Goal: Task Accomplishment & Management: Manage account settings

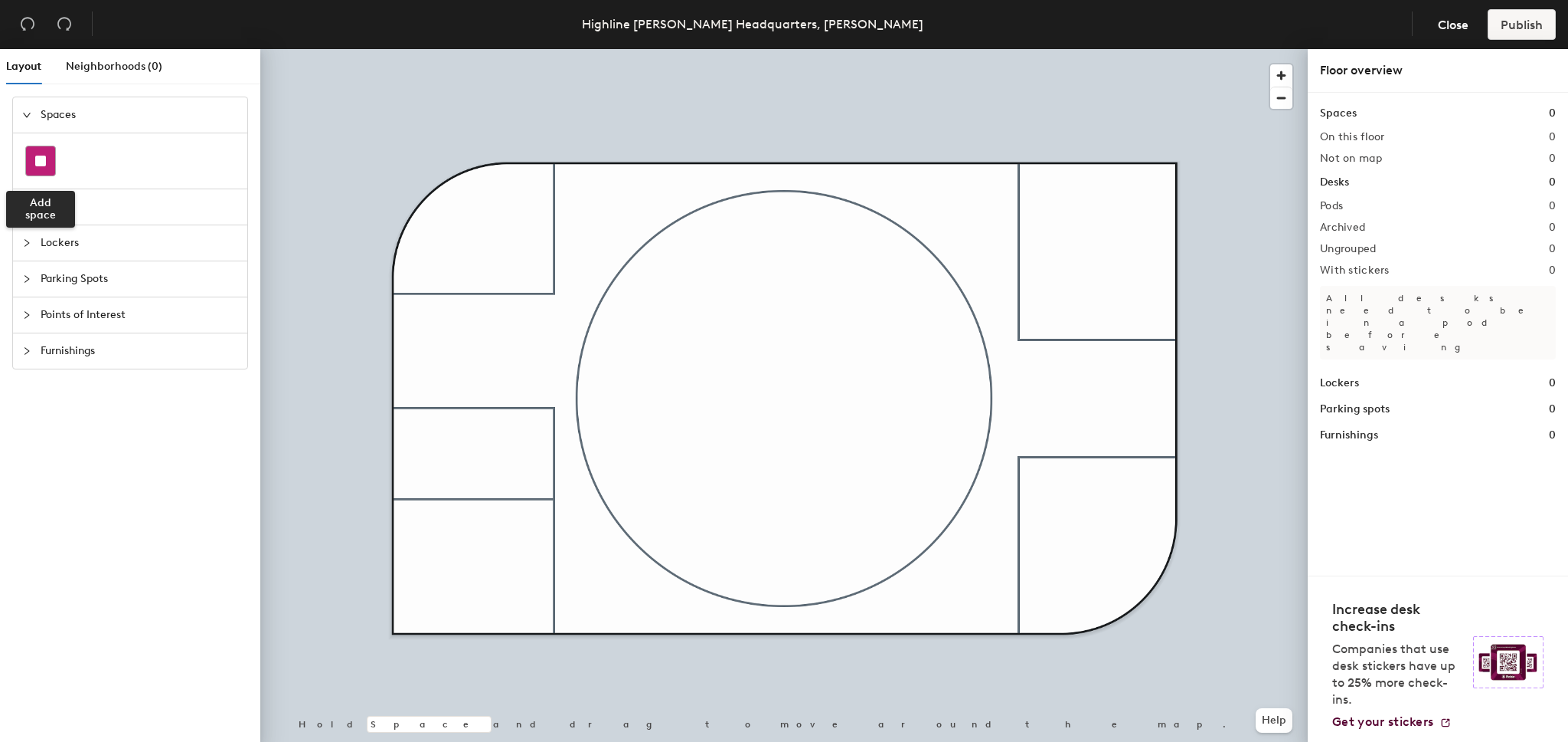
click at [33, 161] on div at bounding box center [41, 161] width 29 height 29
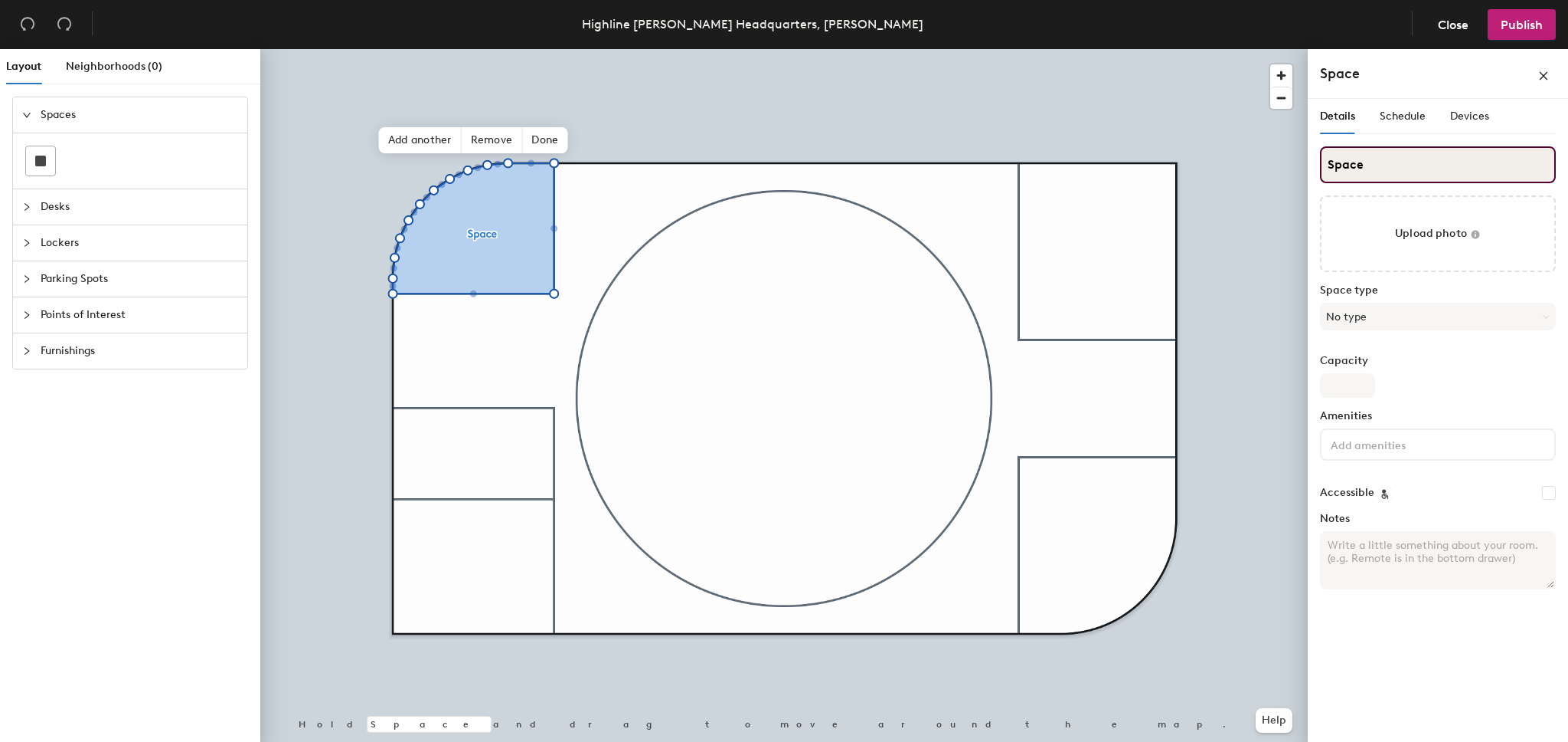
click at [1414, 167] on input "Space" at bounding box center [1438, 164] width 236 height 37
click at [1420, 175] on input "M" at bounding box center [1438, 164] width 236 height 37
type input "M"
click at [1547, 73] on icon "close" at bounding box center [1544, 76] width 11 height 11
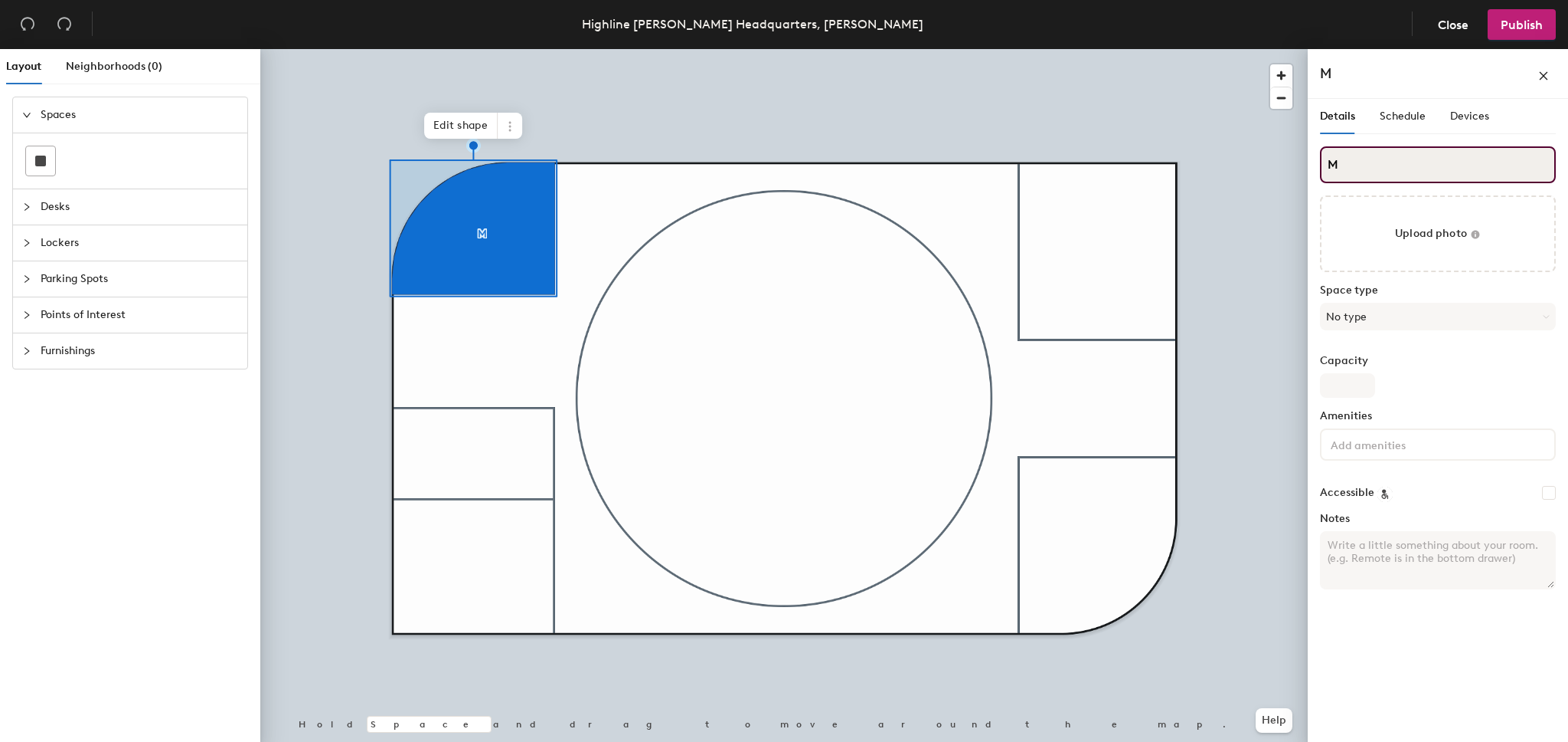
click at [1330, 155] on input "M" at bounding box center [1438, 164] width 236 height 37
click at [1407, 171] on input "BlueDevilM" at bounding box center [1438, 164] width 236 height 37
type input "BlueDevil"
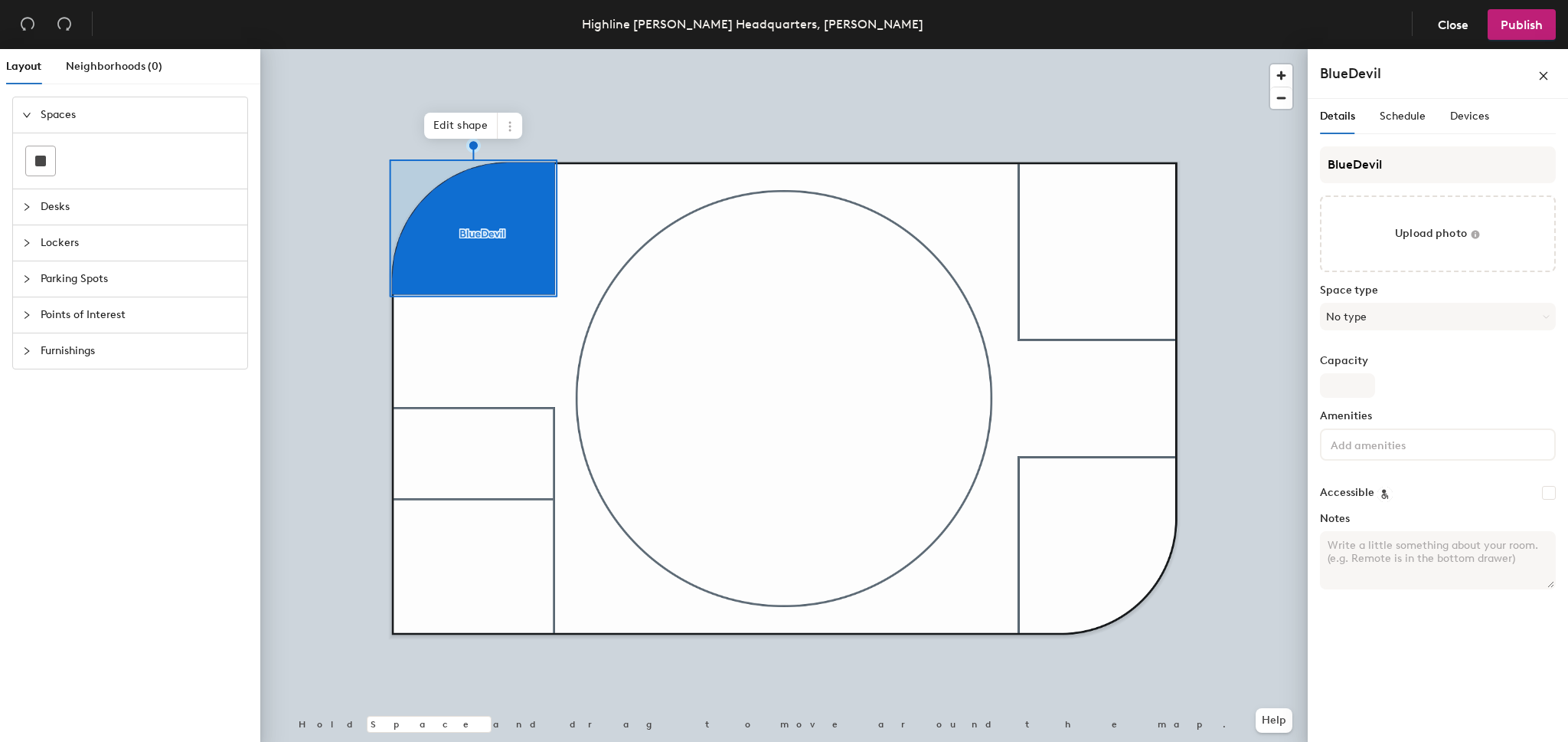
click at [522, 49] on div at bounding box center [784, 49] width 1047 height 0
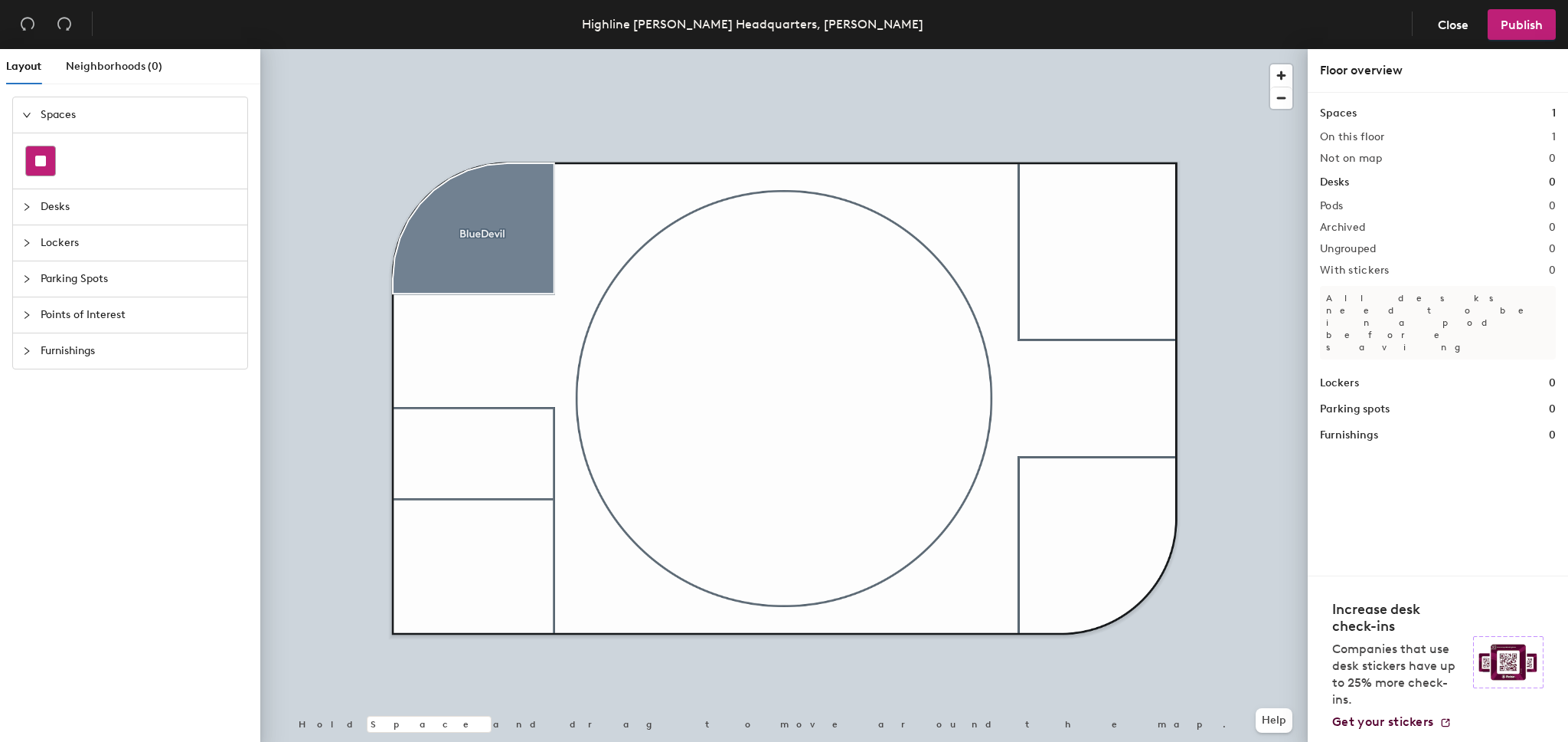
click at [50, 161] on div at bounding box center [41, 161] width 29 height 29
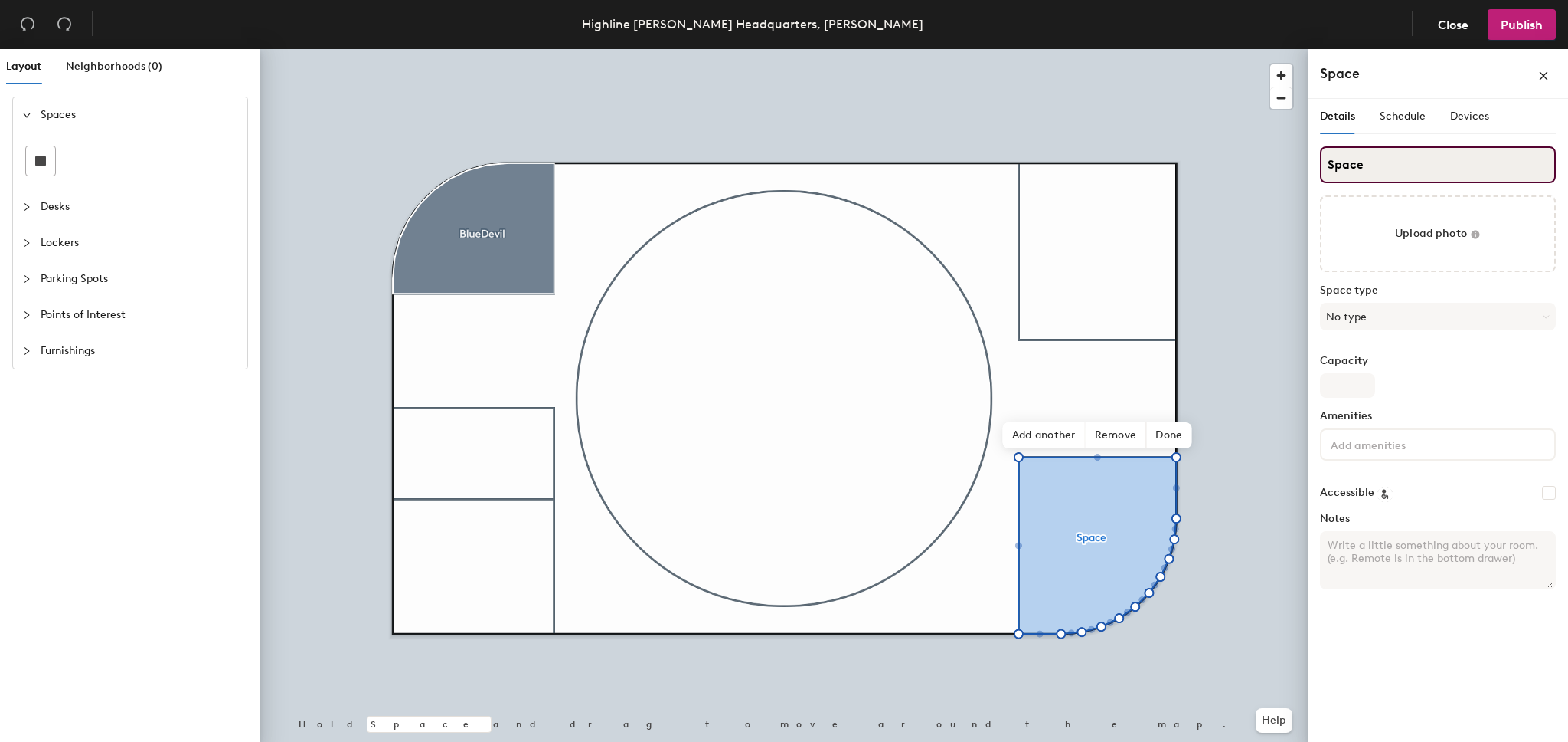
click at [1344, 163] on input "Space" at bounding box center [1438, 164] width 236 height 37
type input "Rain- X"
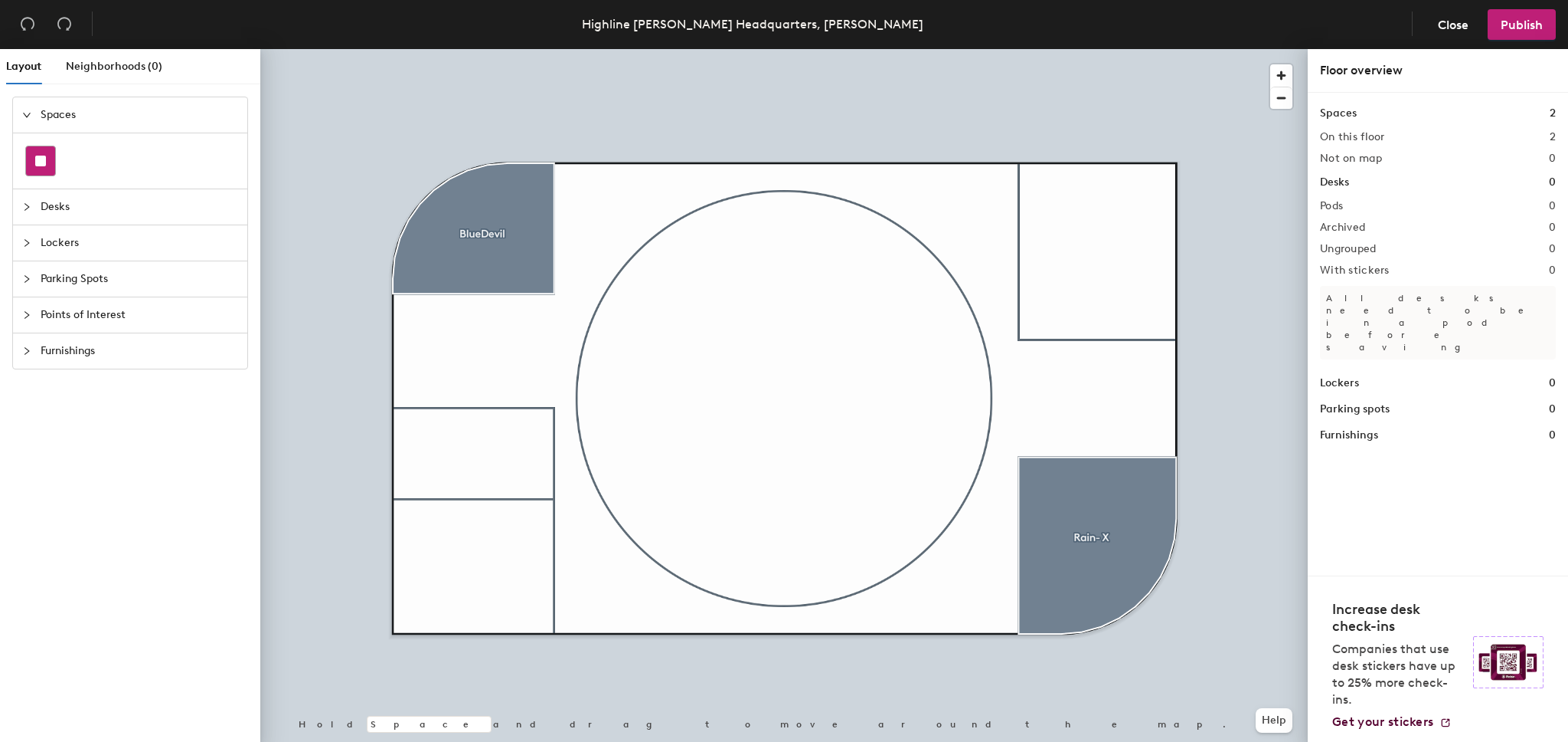
click at [32, 161] on div at bounding box center [41, 161] width 29 height 29
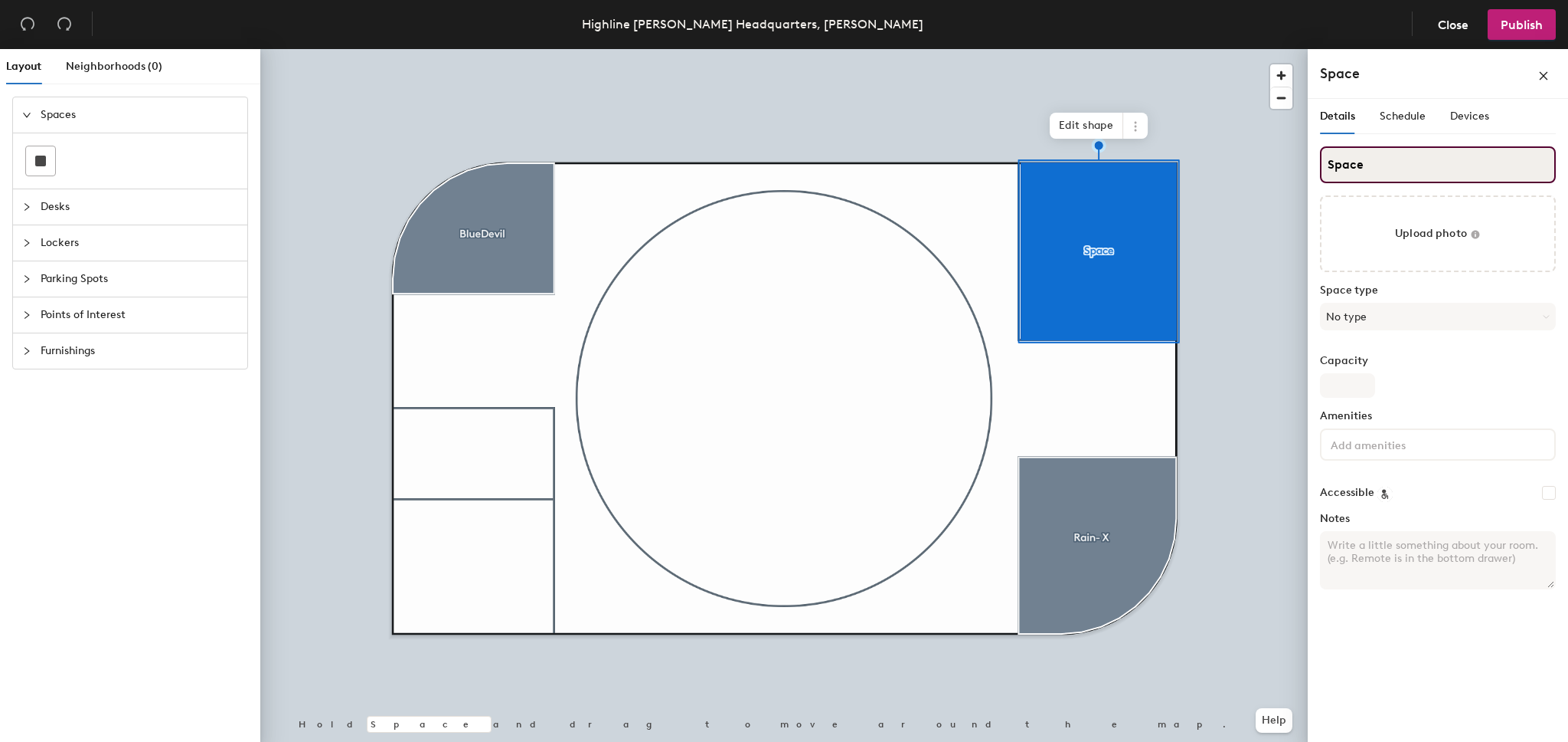
click at [1372, 172] on input "Space" at bounding box center [1438, 164] width 236 height 37
type input "PrimeGuard"
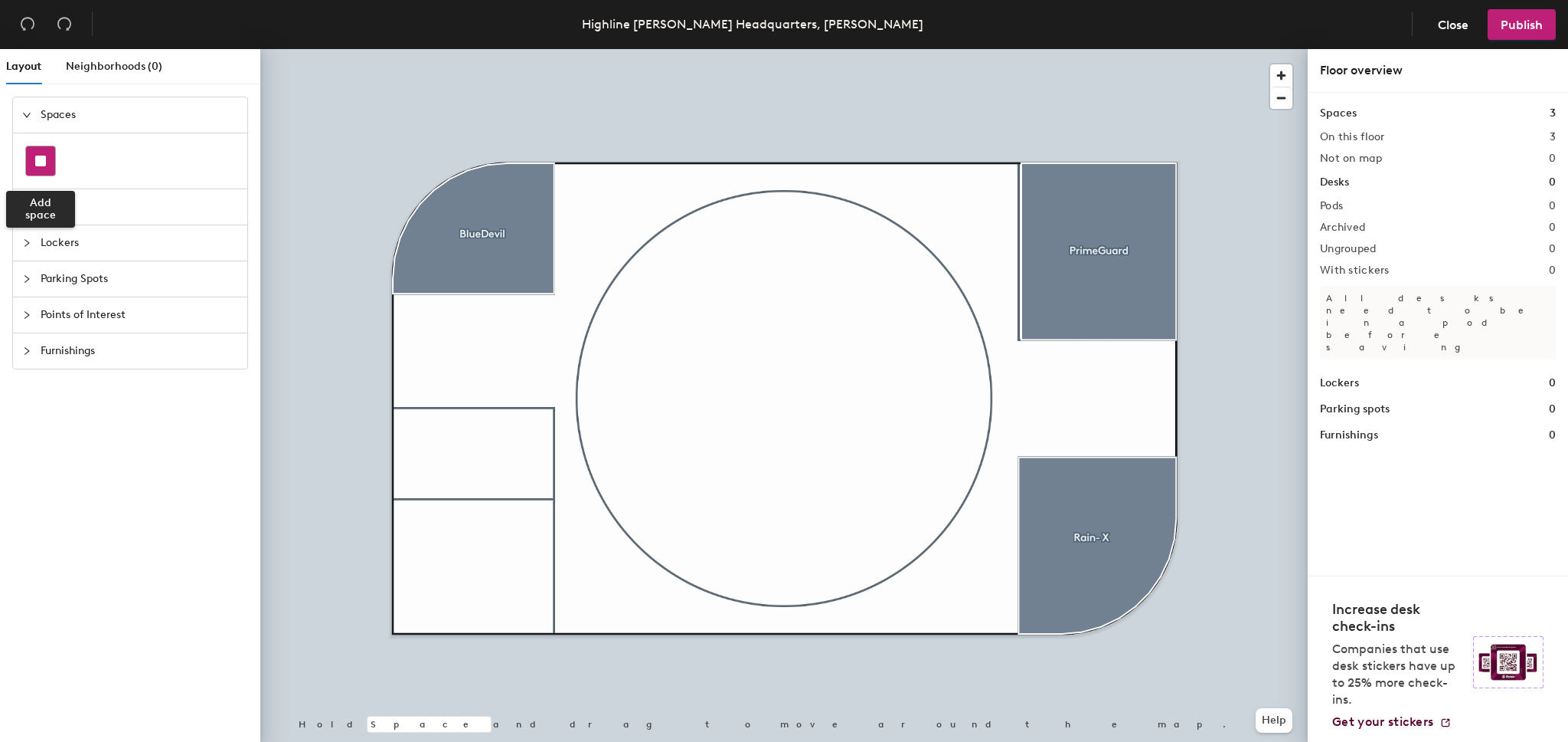
click at [38, 161] on rect at bounding box center [40, 161] width 11 height 11
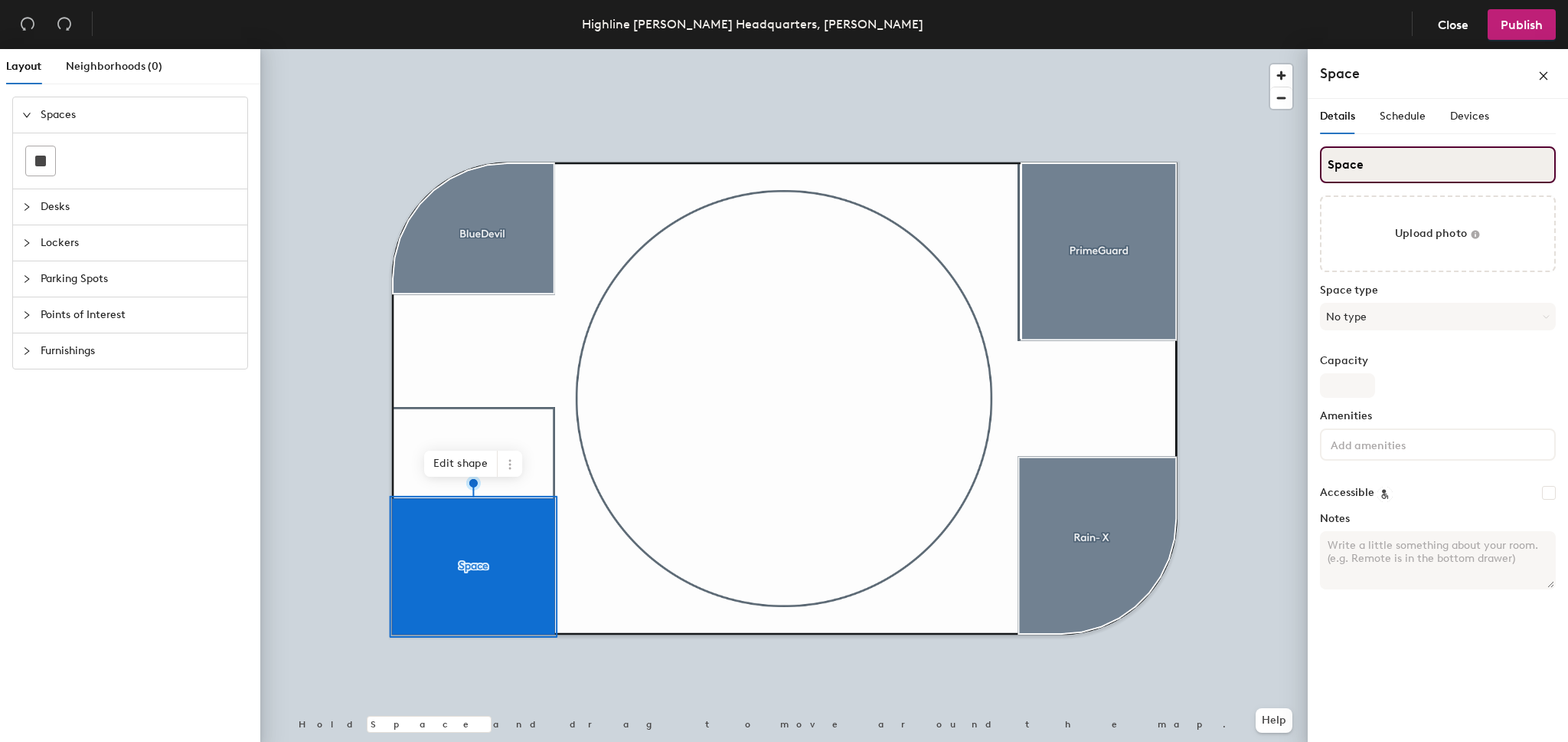
click at [1366, 167] on input "Space" at bounding box center [1438, 164] width 236 height 37
type input "MAG 1"
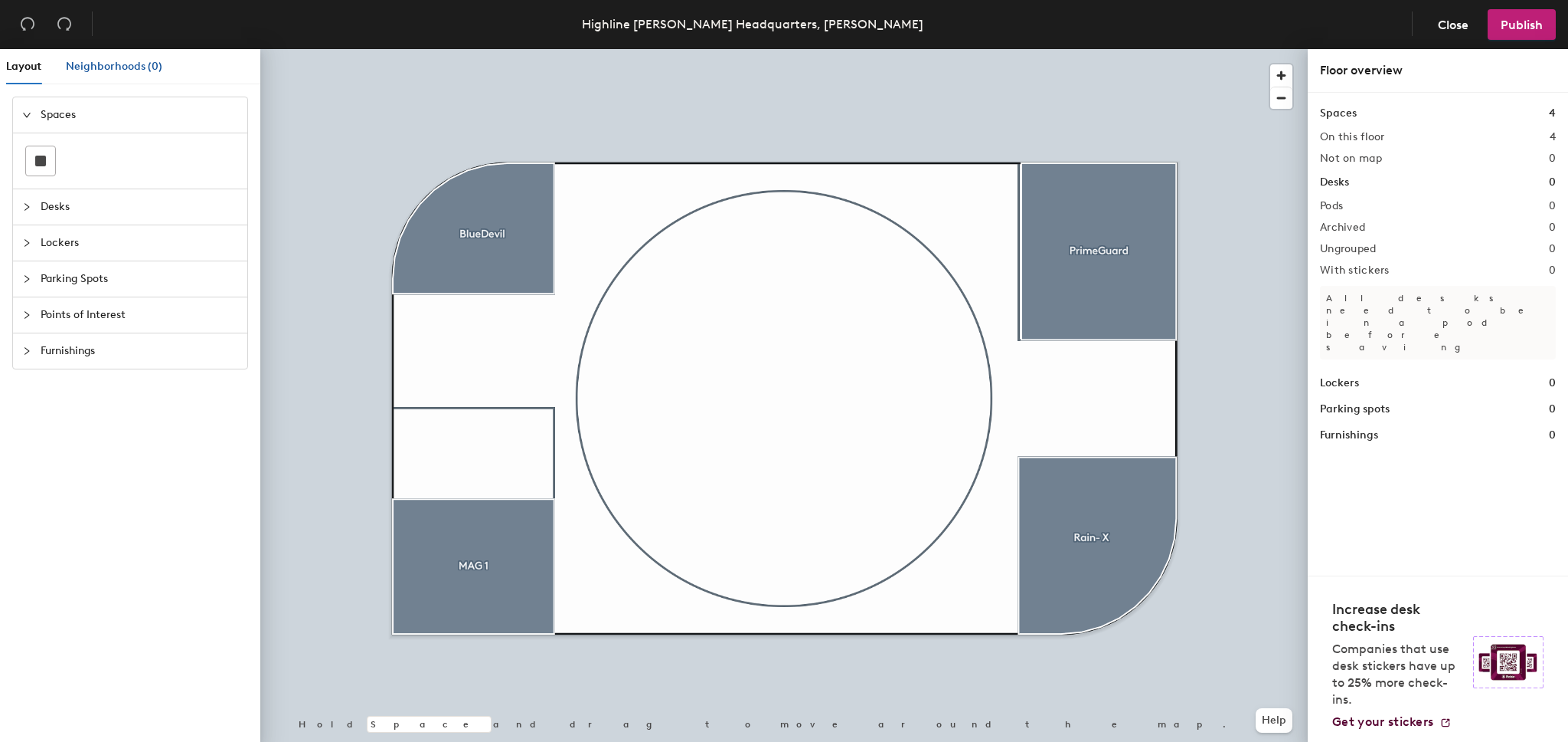
click at [104, 60] on span "Neighborhoods (0)" at bounding box center [114, 66] width 96 height 13
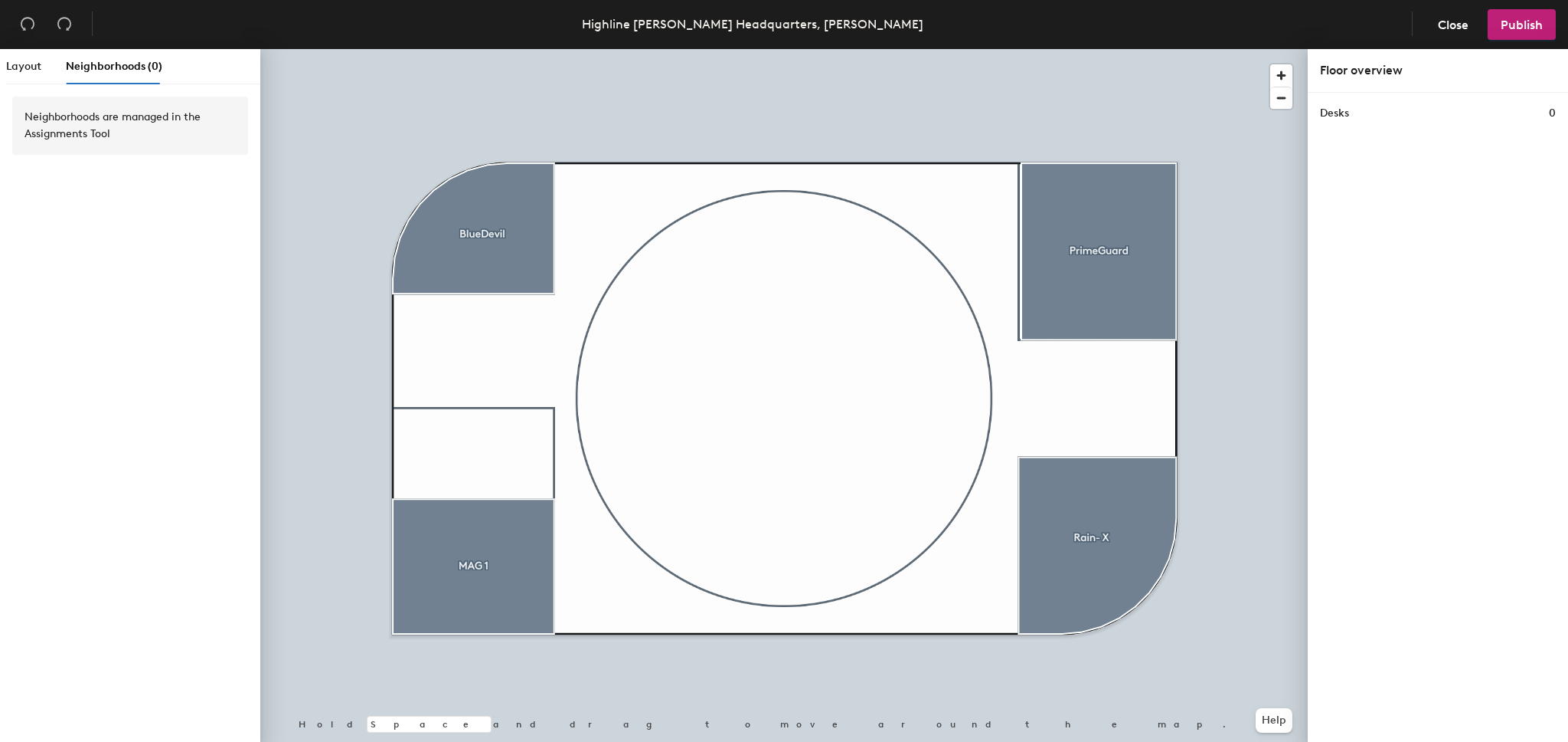
click at [50, 68] on div "Layout Neighborhoods (0)" at bounding box center [84, 66] width 156 height 35
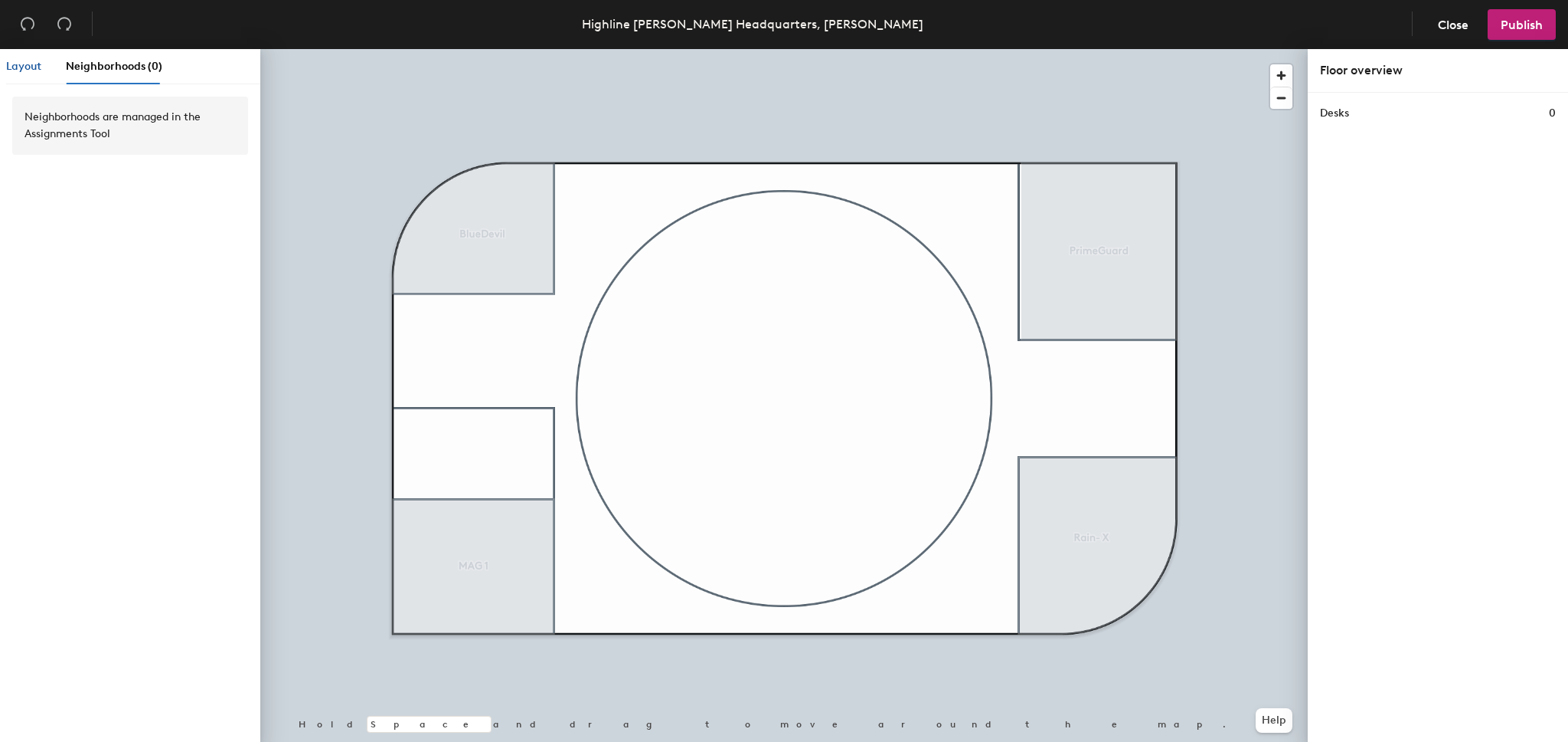
click at [36, 71] on span "Layout" at bounding box center [23, 66] width 35 height 13
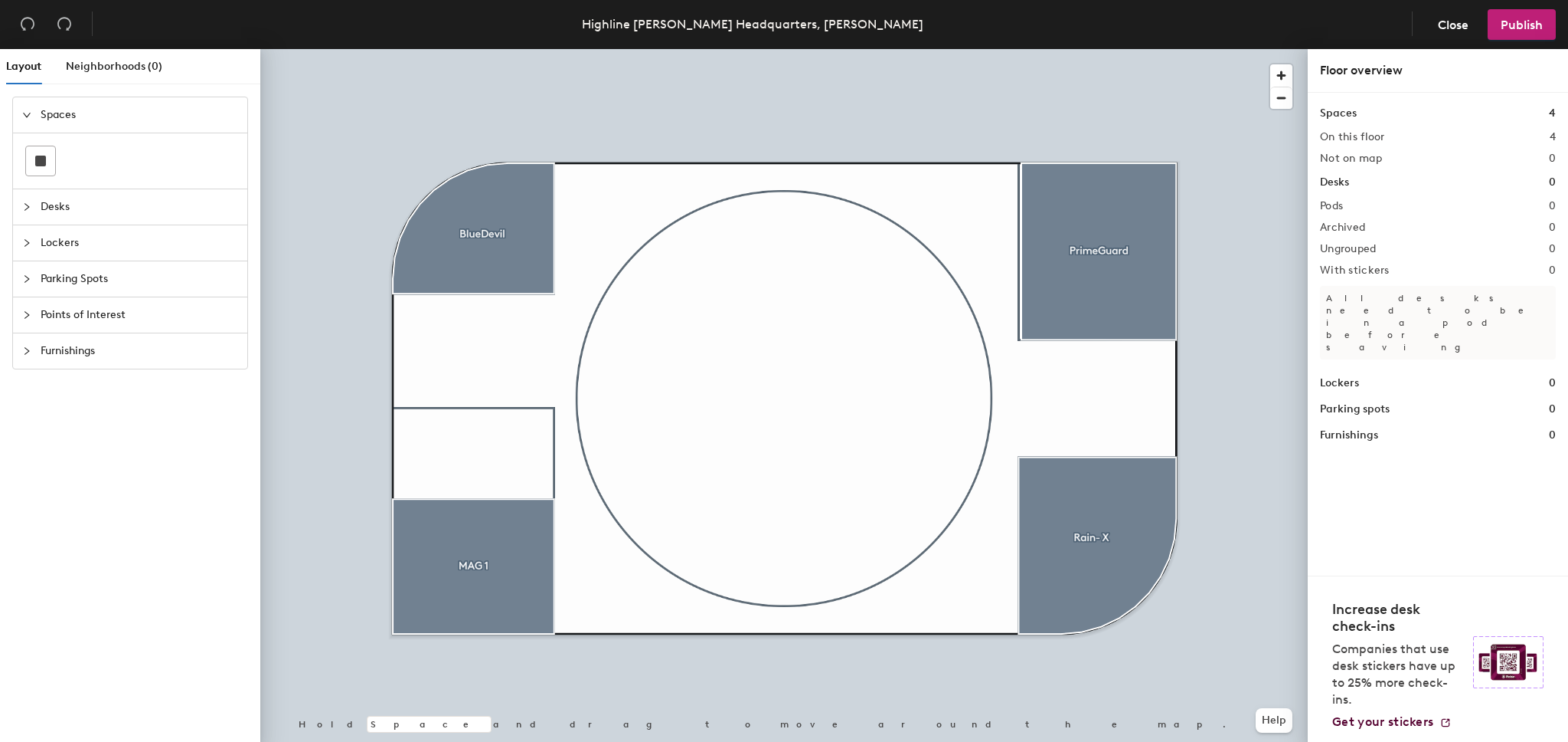
click at [27, 314] on icon "collapsed" at bounding box center [26, 314] width 4 height 8
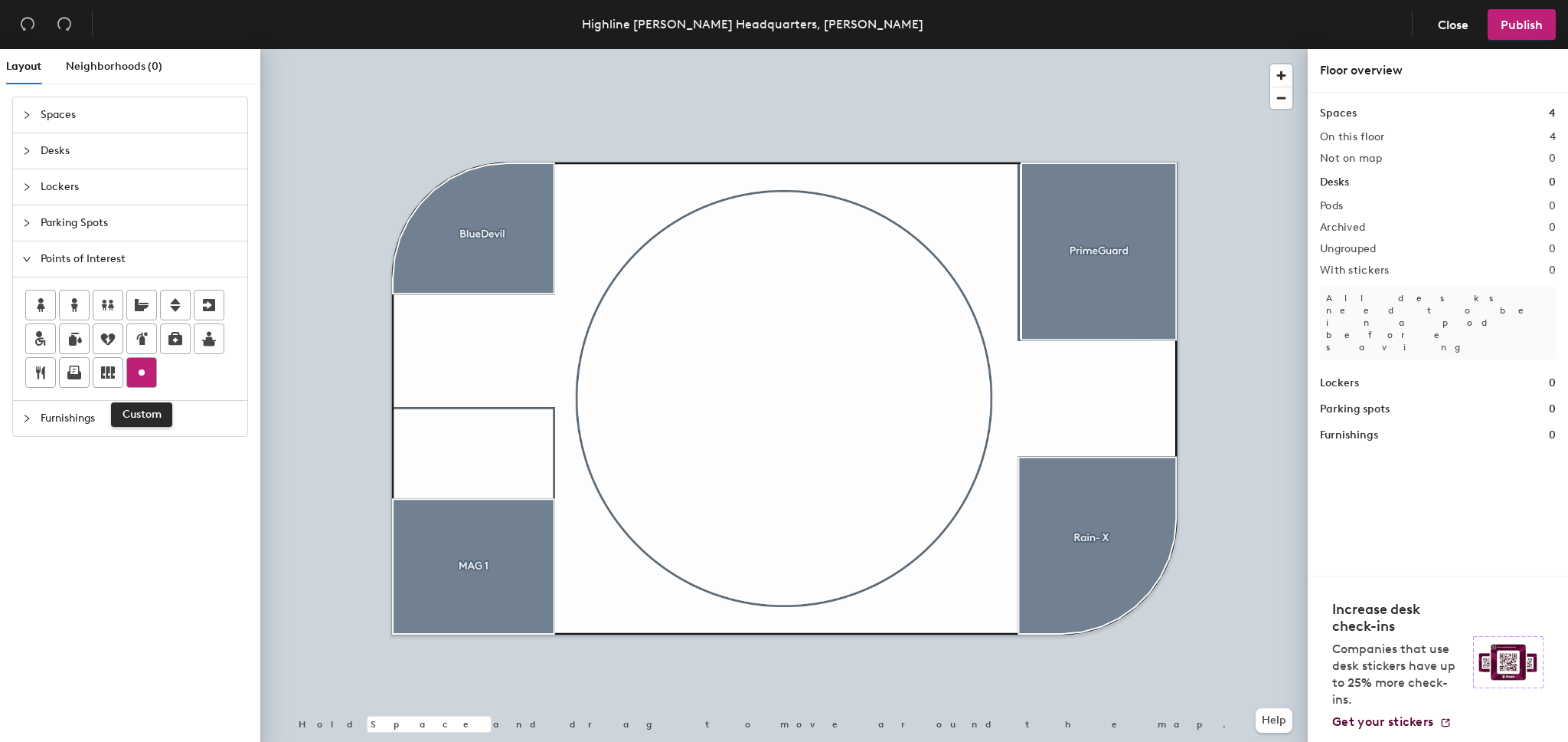
click at [141, 377] on icon at bounding box center [142, 372] width 19 height 19
type input "Storage"
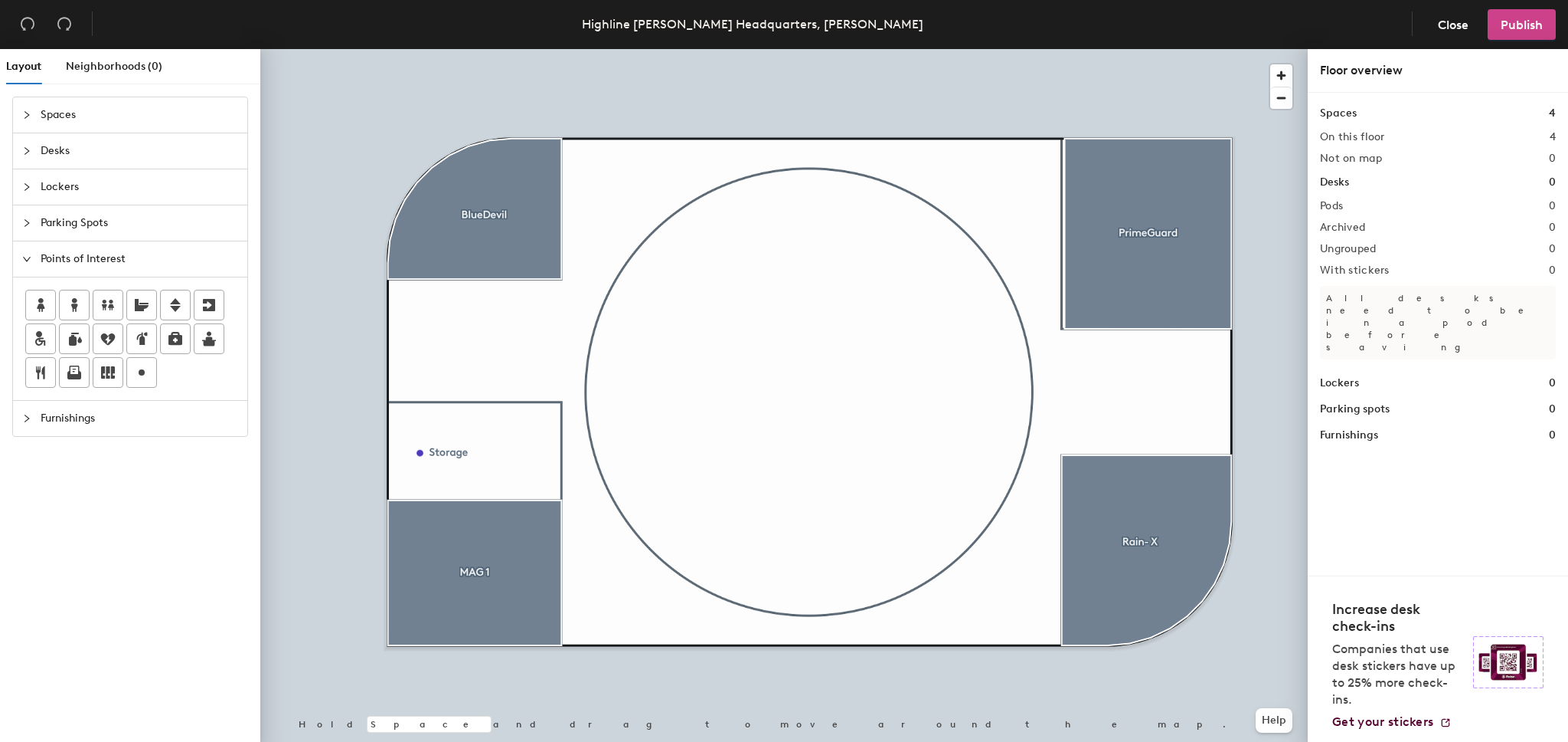
click at [1507, 27] on span "Publish" at bounding box center [1522, 25] width 42 height 15
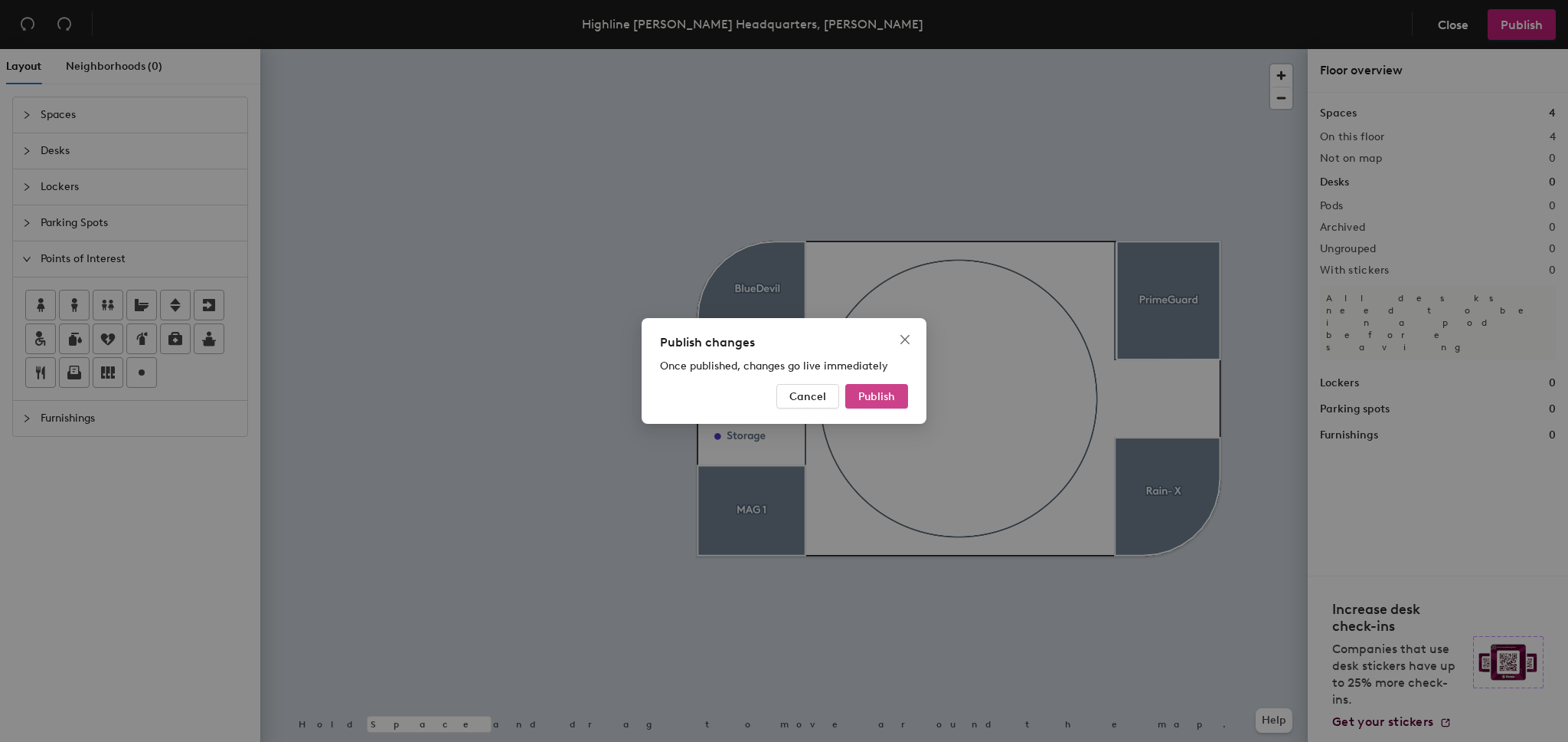
click at [896, 391] on button "Publish" at bounding box center [877, 396] width 63 height 25
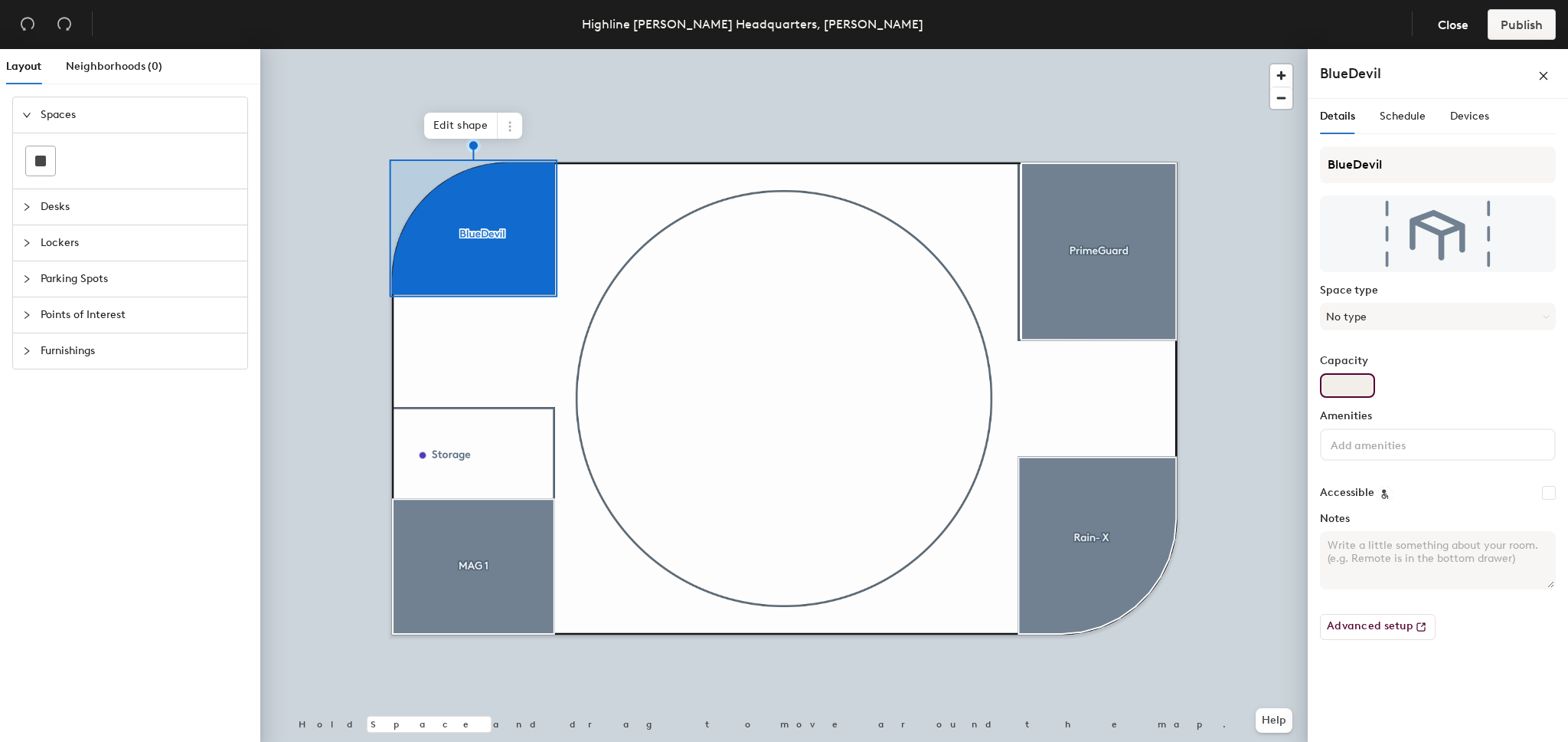
click at [1358, 382] on input "Capacity" at bounding box center [1348, 385] width 55 height 25
type input "6"
click at [1390, 449] on input at bounding box center [1396, 444] width 137 height 19
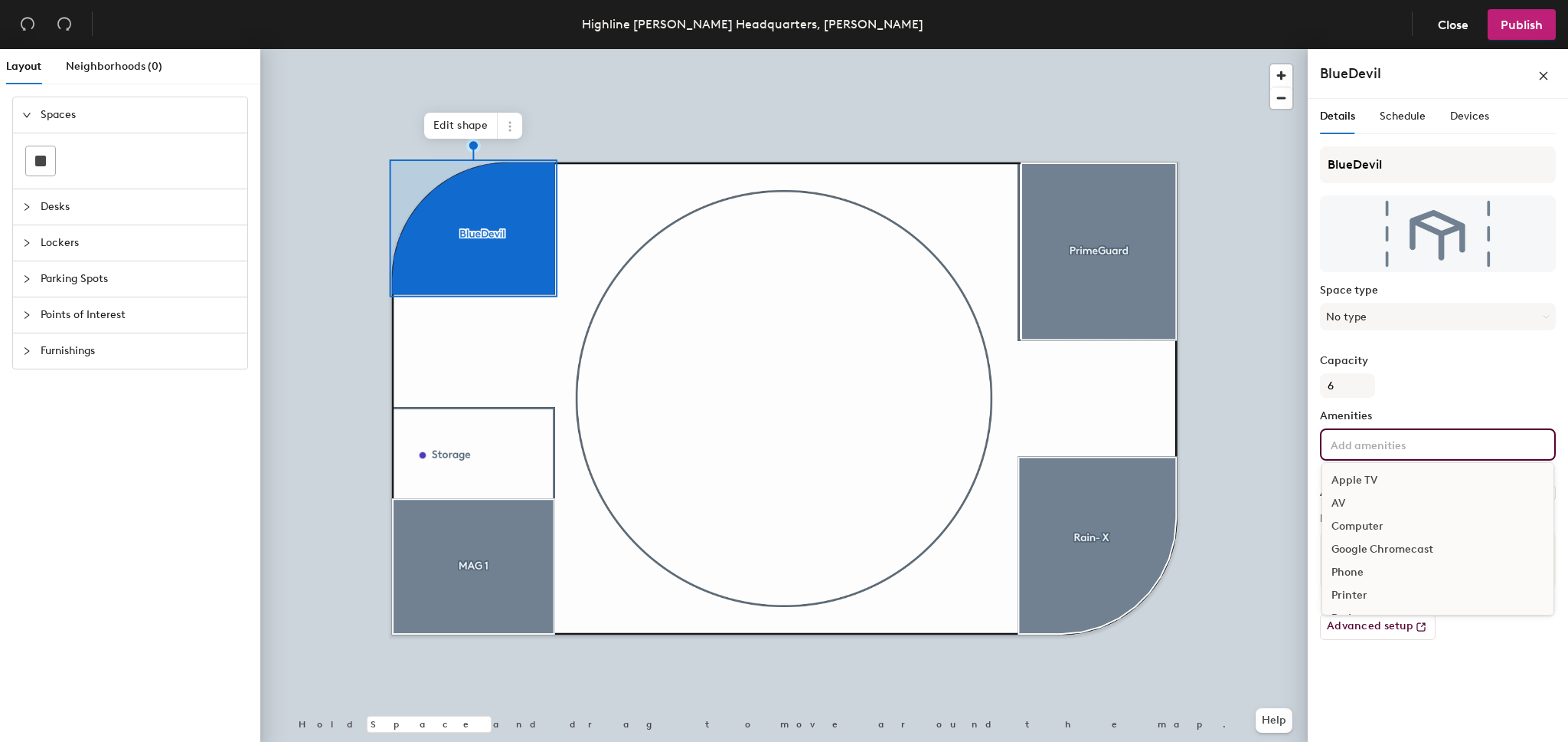
click at [1367, 506] on div "AV" at bounding box center [1437, 503] width 231 height 23
click at [1381, 436] on input at bounding box center [1446, 444] width 137 height 19
click at [1367, 444] on icon at bounding box center [1366, 447] width 11 height 11
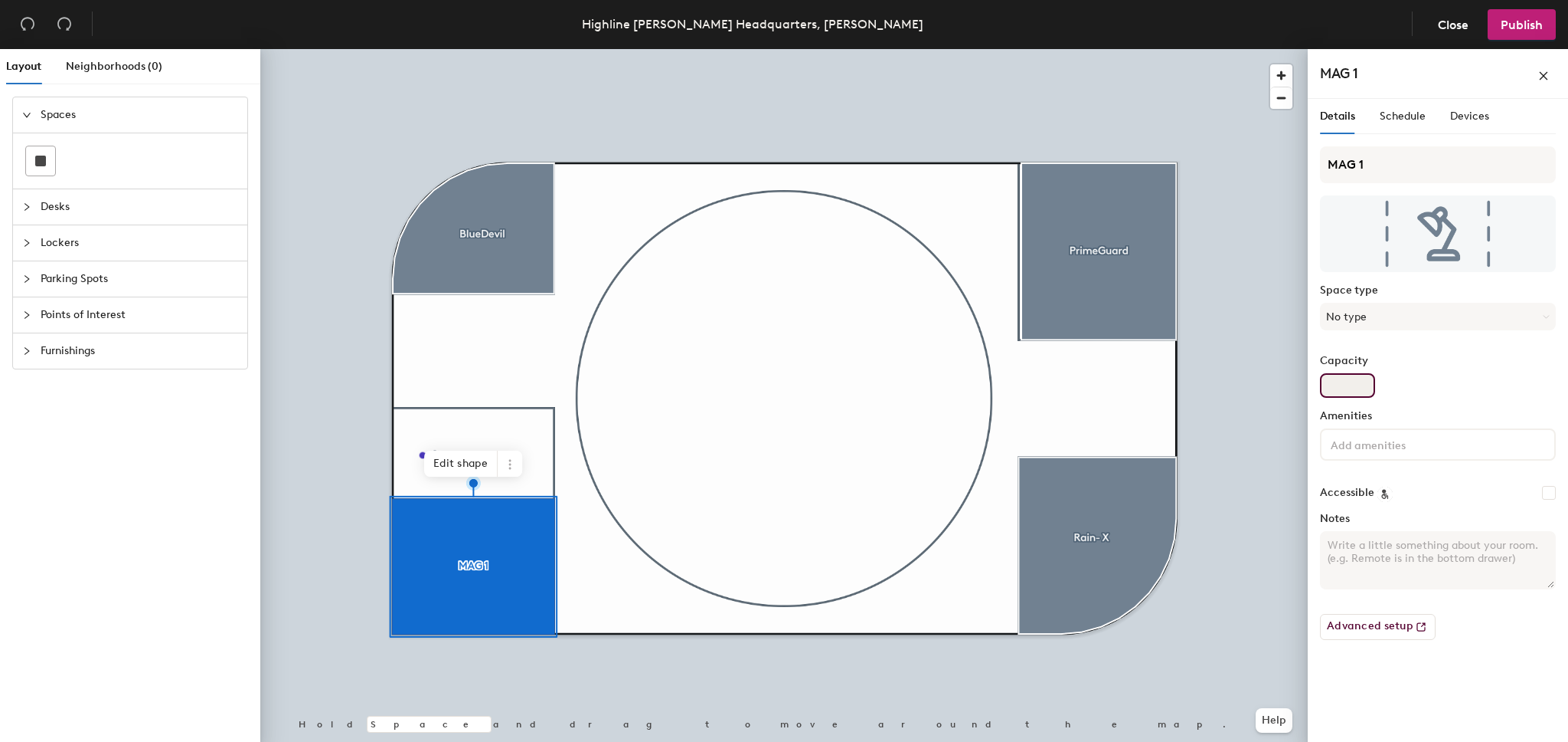
click at [1352, 388] on input "Capacity" at bounding box center [1348, 385] width 55 height 25
type input "6"
click at [1372, 443] on input at bounding box center [1396, 444] width 137 height 19
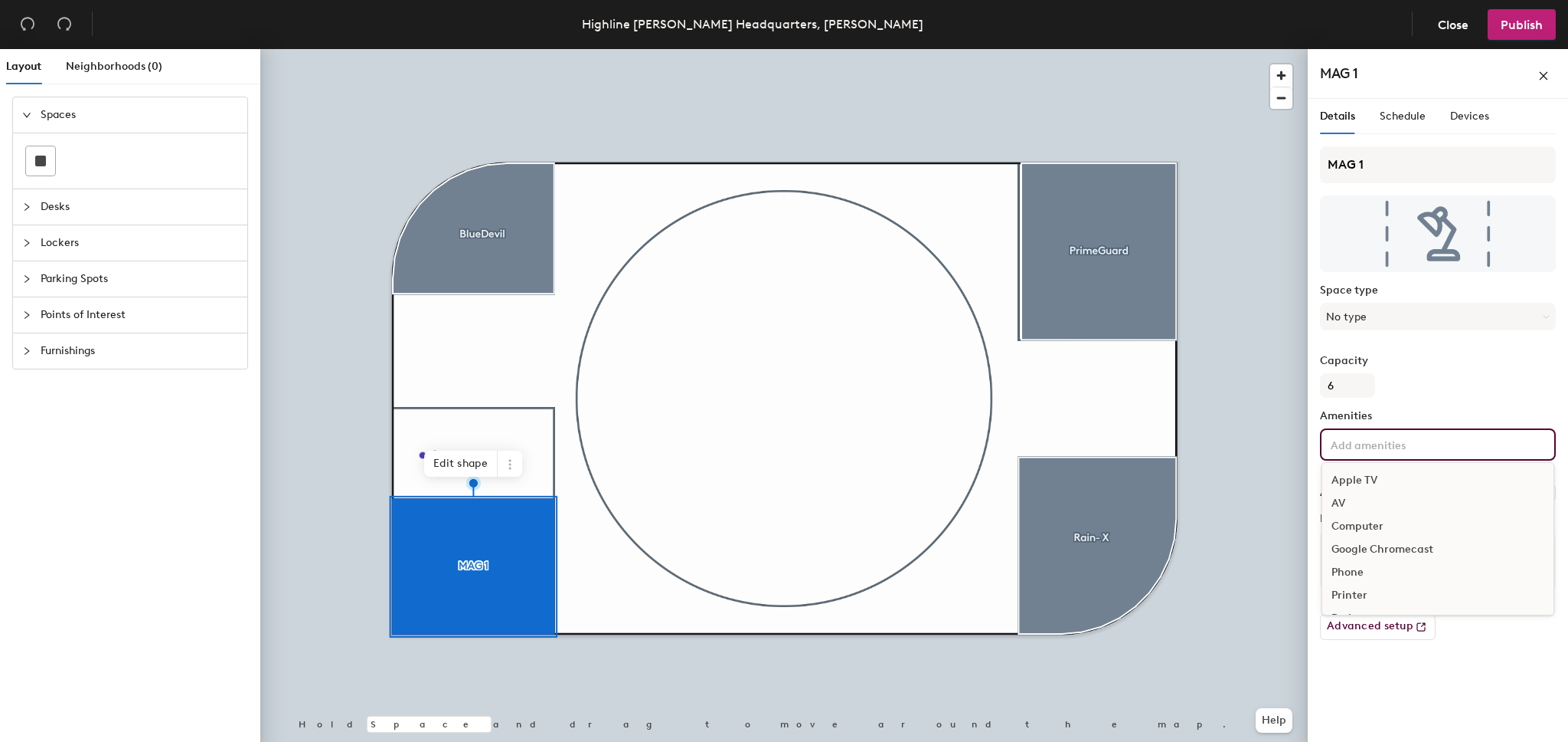
click at [1357, 500] on div "AV" at bounding box center [1437, 503] width 231 height 23
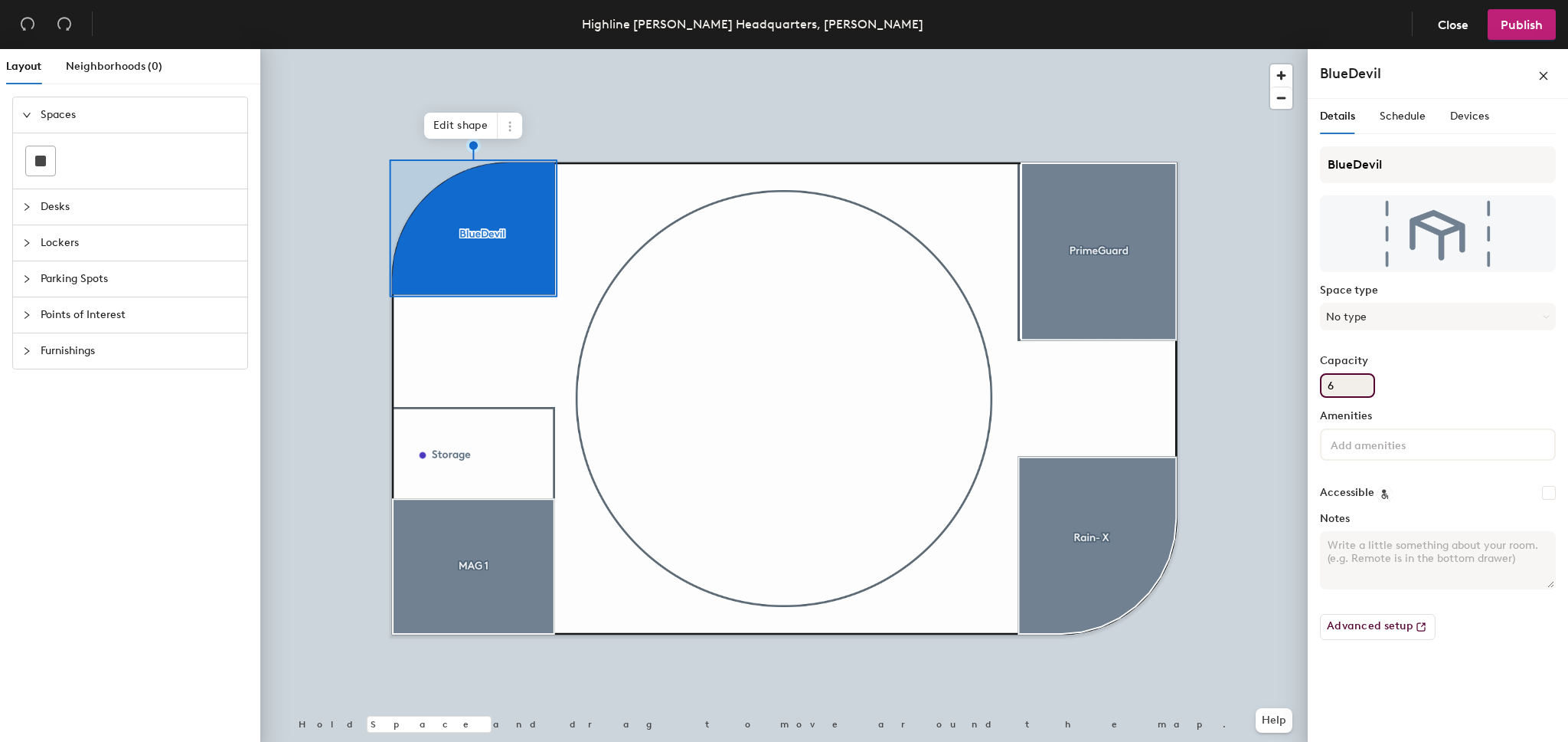
click at [1337, 381] on input "6" at bounding box center [1348, 385] width 55 height 25
type input "4"
click at [1419, 399] on div "BlueDevil Space type No type Capacity 4 Amenities Accessible Notes Advanced set…" at bounding box center [1438, 399] width 236 height 505
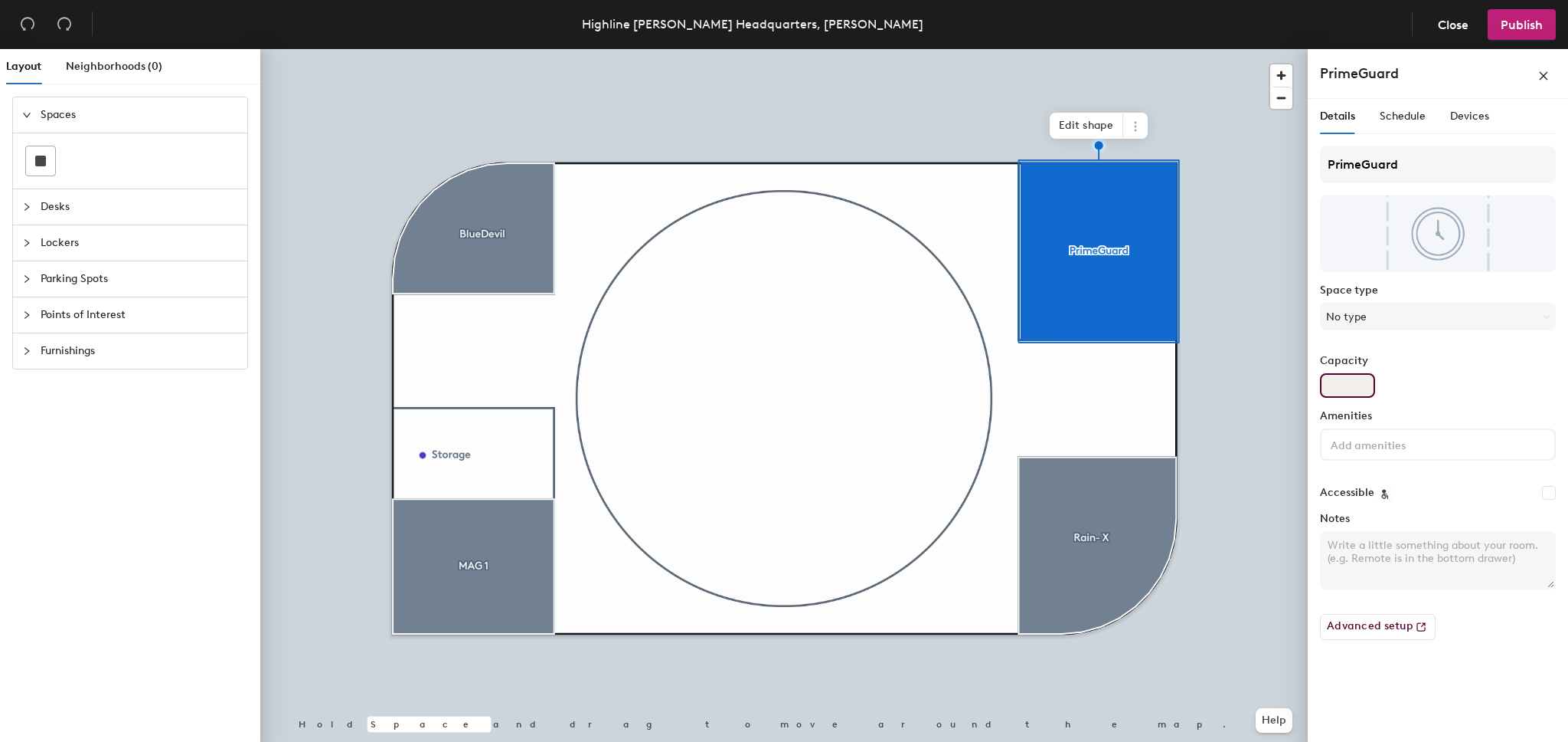
click at [1350, 381] on input "Capacity" at bounding box center [1348, 385] width 55 height 25
type input "8"
click at [1361, 444] on input at bounding box center [1396, 444] width 137 height 19
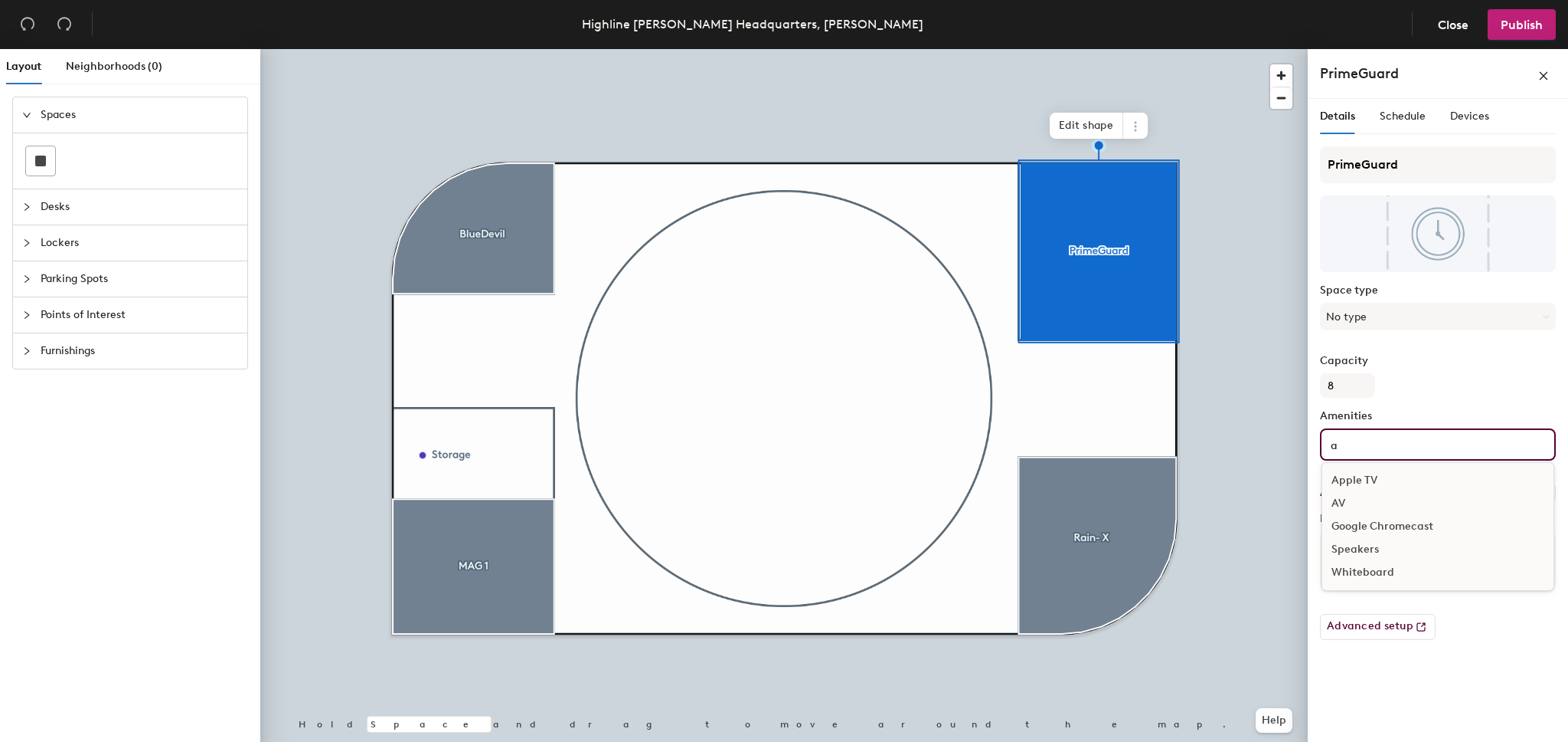
type input "a"
click at [1351, 500] on div "AV" at bounding box center [1437, 503] width 231 height 23
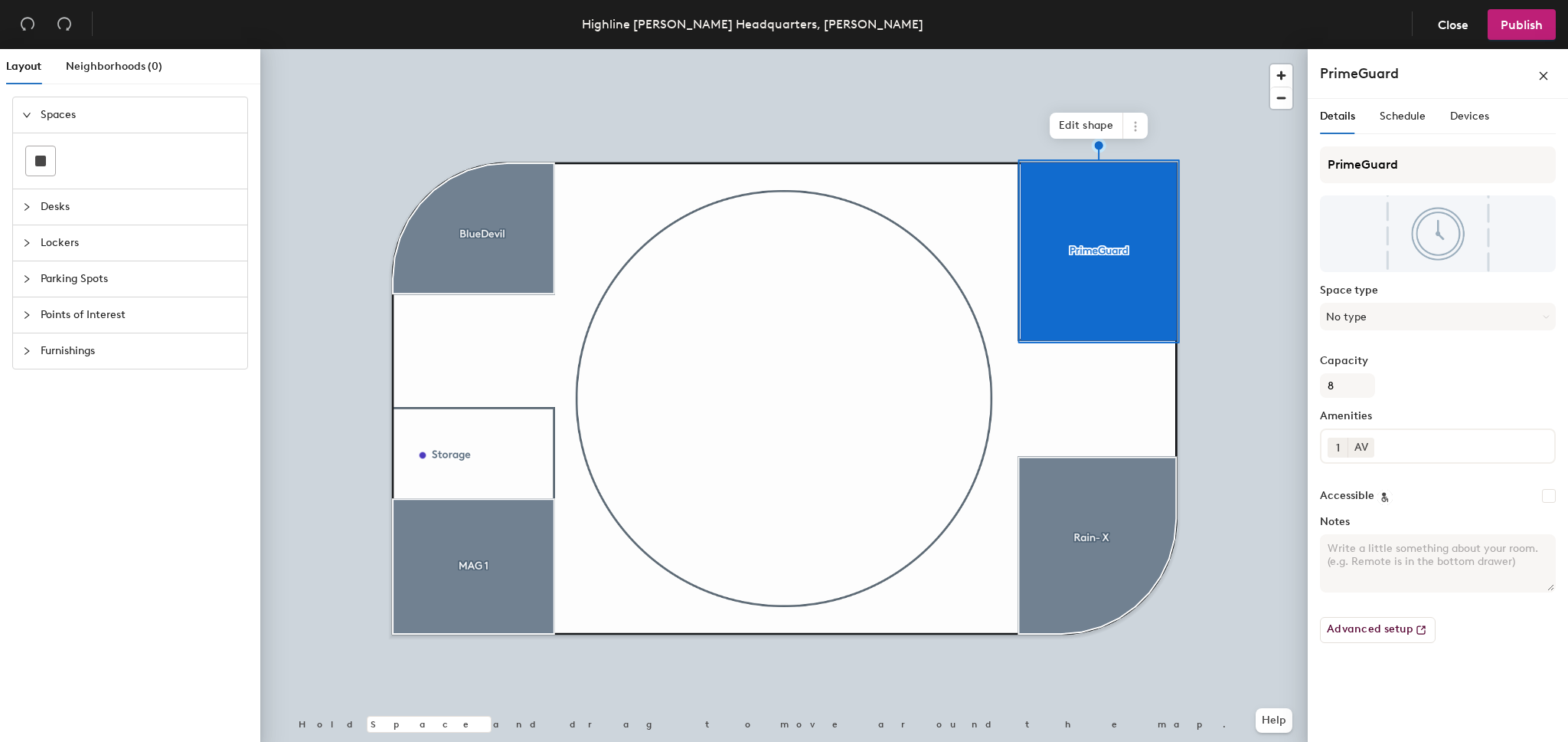
click at [1434, 399] on div "PrimeGuard Space type No type Capacity 8 Amenities 1 AV Accessible Notes Advanc…" at bounding box center [1438, 400] width 236 height 509
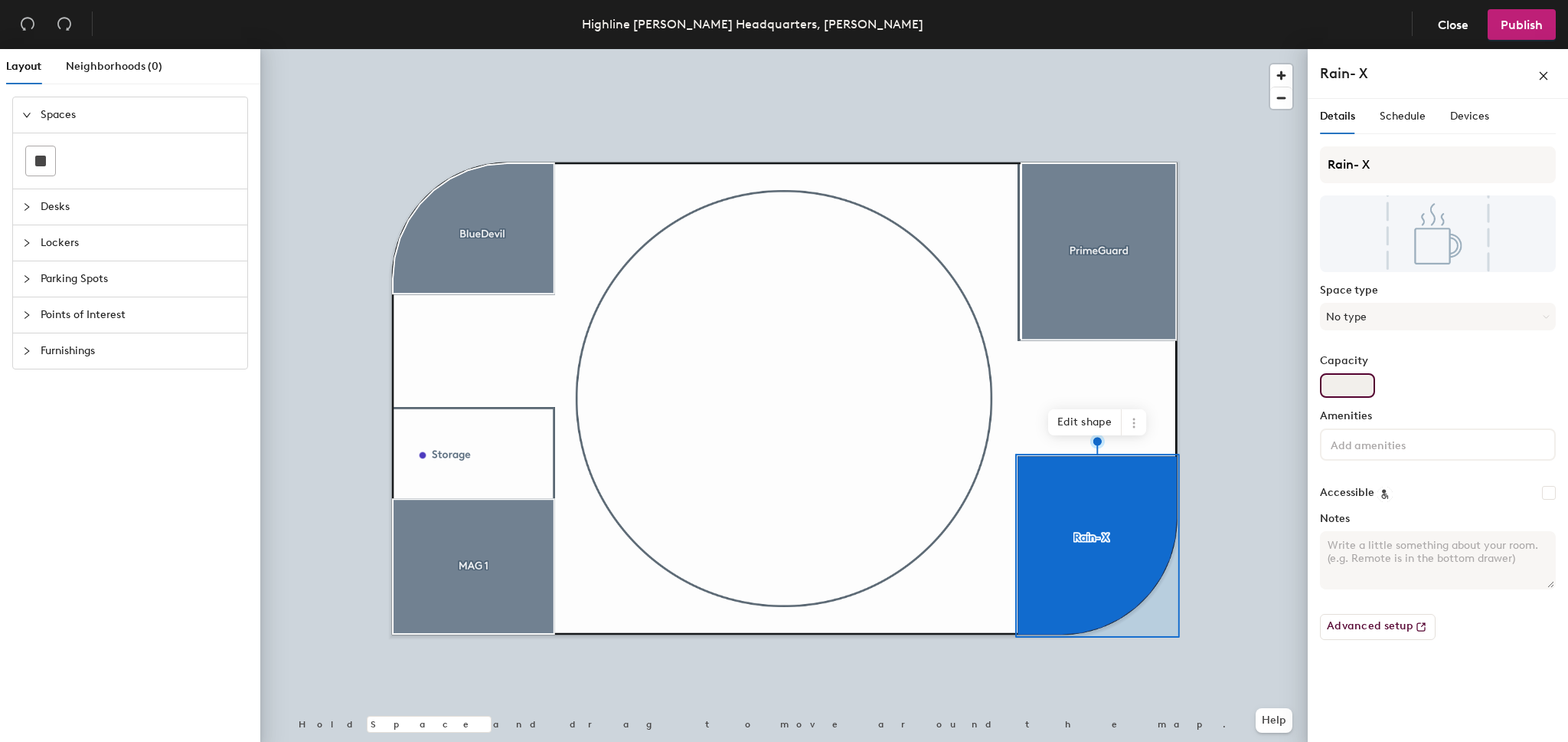
click at [1355, 379] on input "Capacity" at bounding box center [1348, 385] width 55 height 25
type input "7"
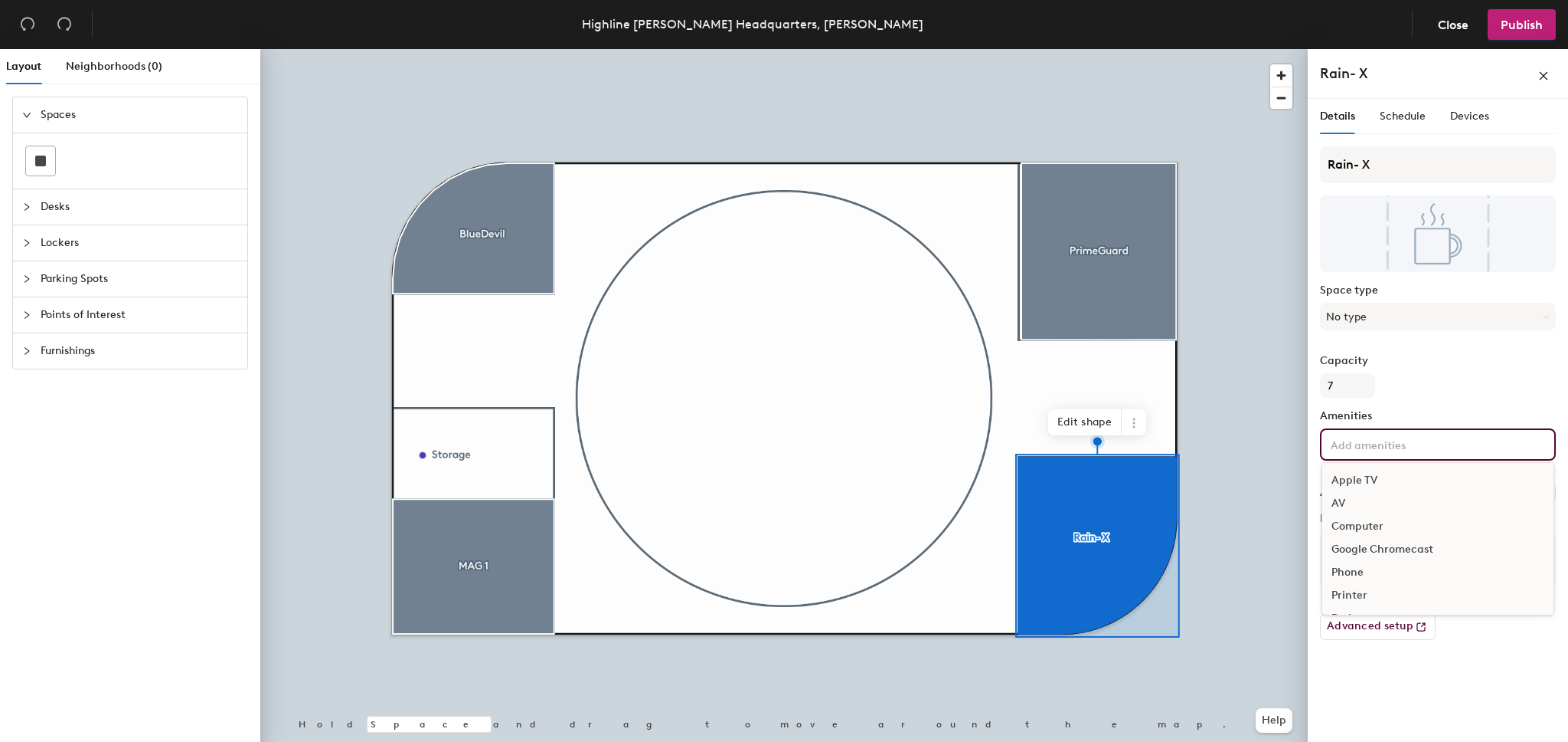
click at [1360, 432] on div "Apple TV AV Computer Google Chromecast Phone Printer Projector Speakers Televis…" at bounding box center [1438, 445] width 236 height 32
type input "av"
click at [1361, 482] on div "AV" at bounding box center [1437, 480] width 231 height 23
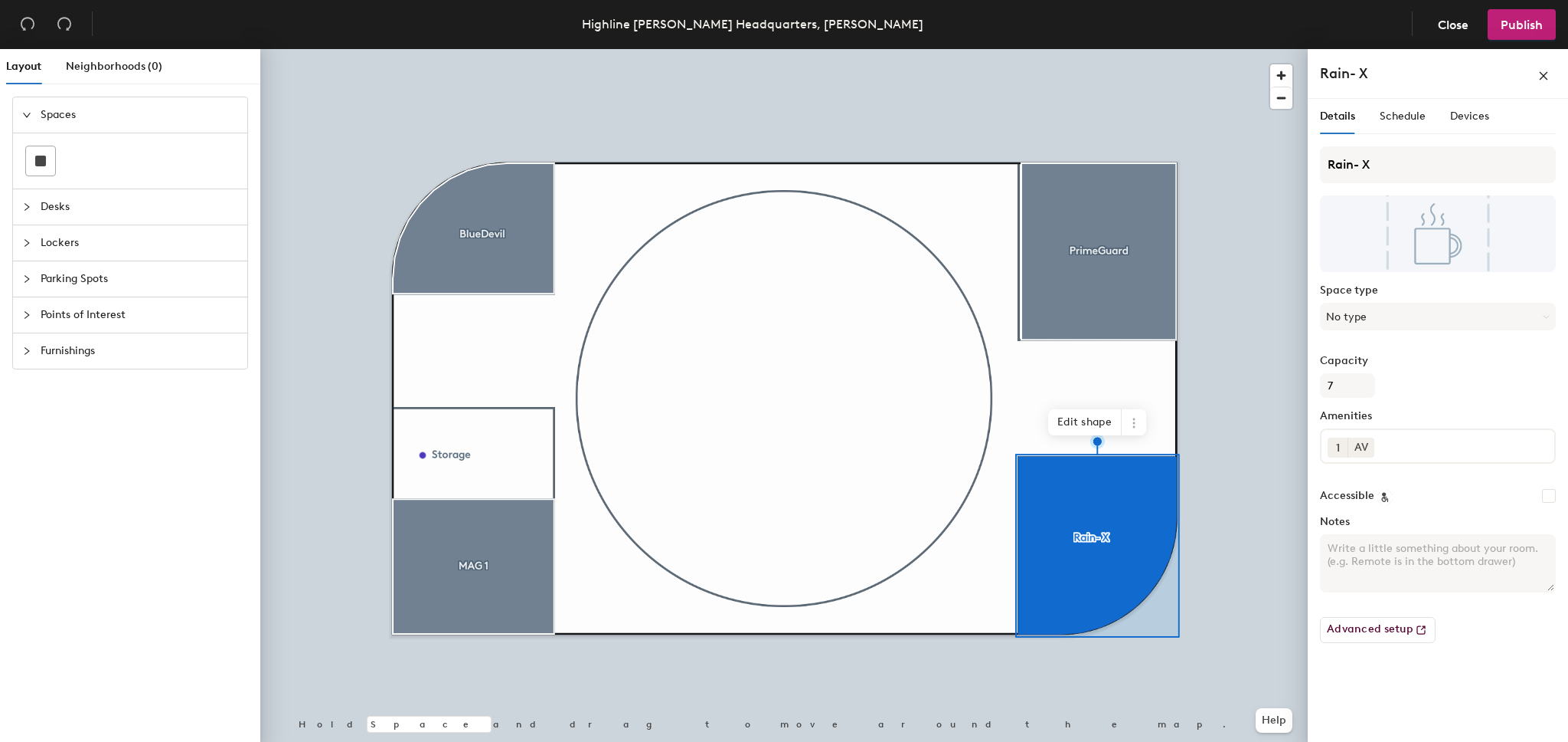
click at [1431, 410] on label "Amenities" at bounding box center [1438, 416] width 236 height 12
click at [1511, 20] on span "Publish" at bounding box center [1522, 25] width 42 height 15
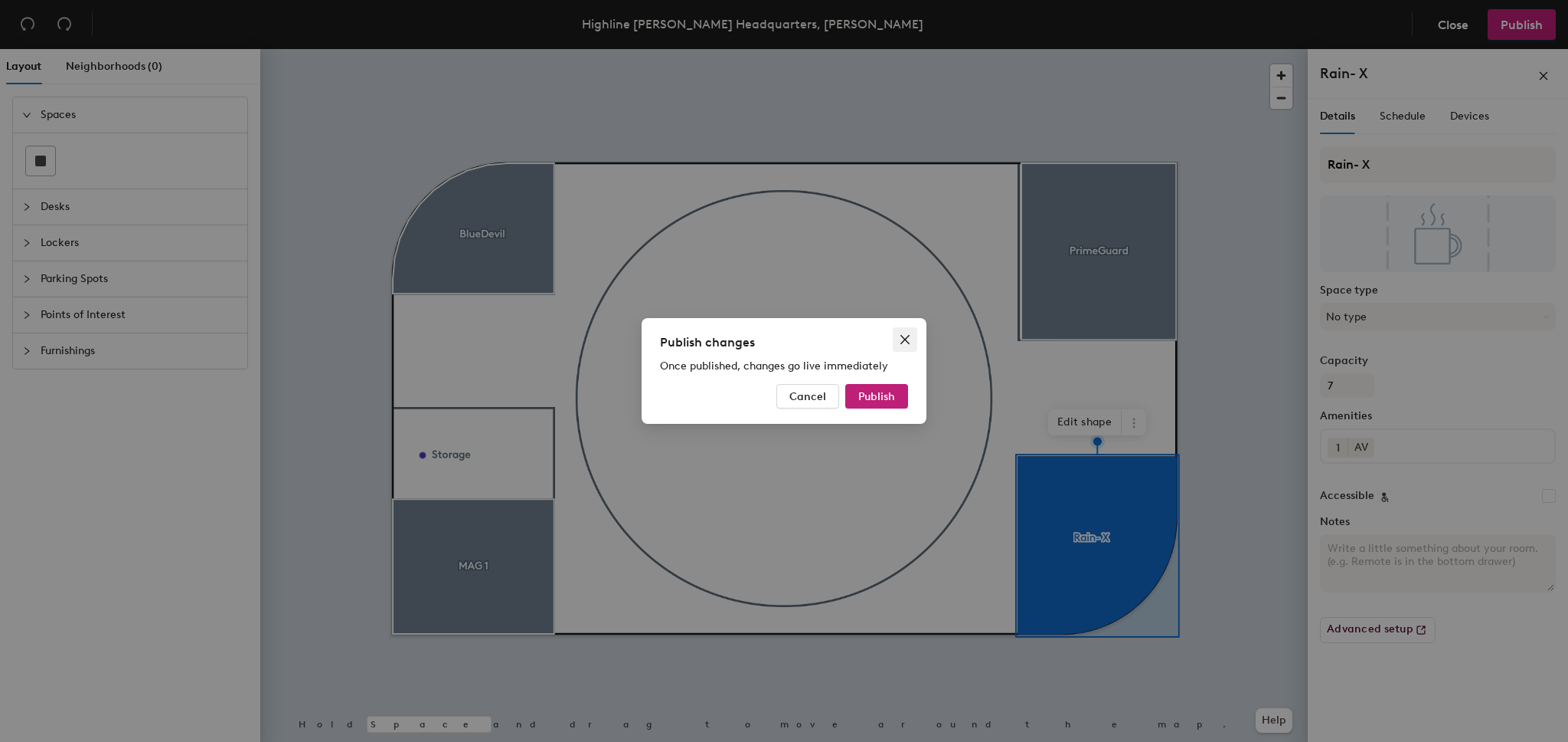
click at [907, 334] on icon "close" at bounding box center [905, 339] width 12 height 12
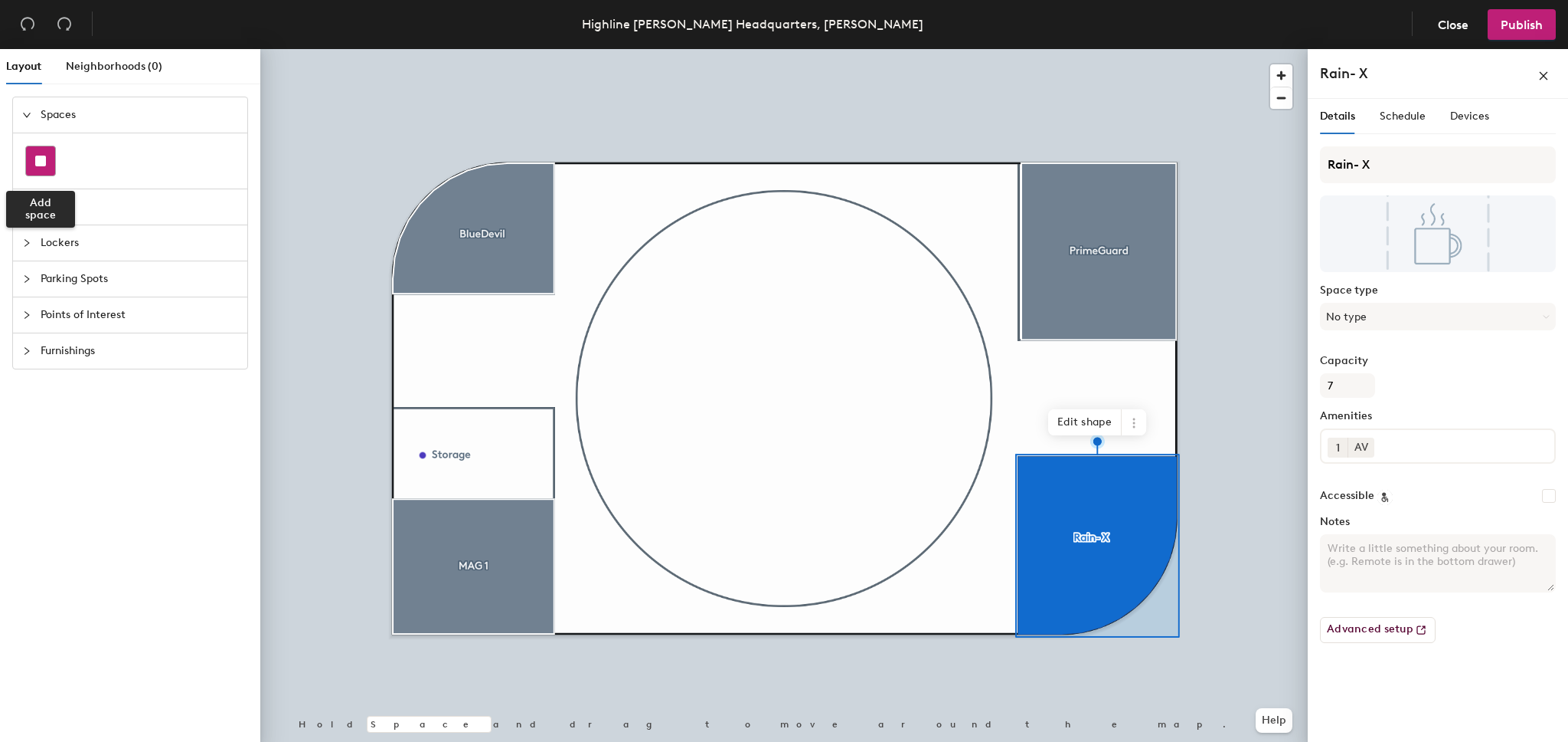
click at [45, 161] on rect at bounding box center [40, 161] width 11 height 11
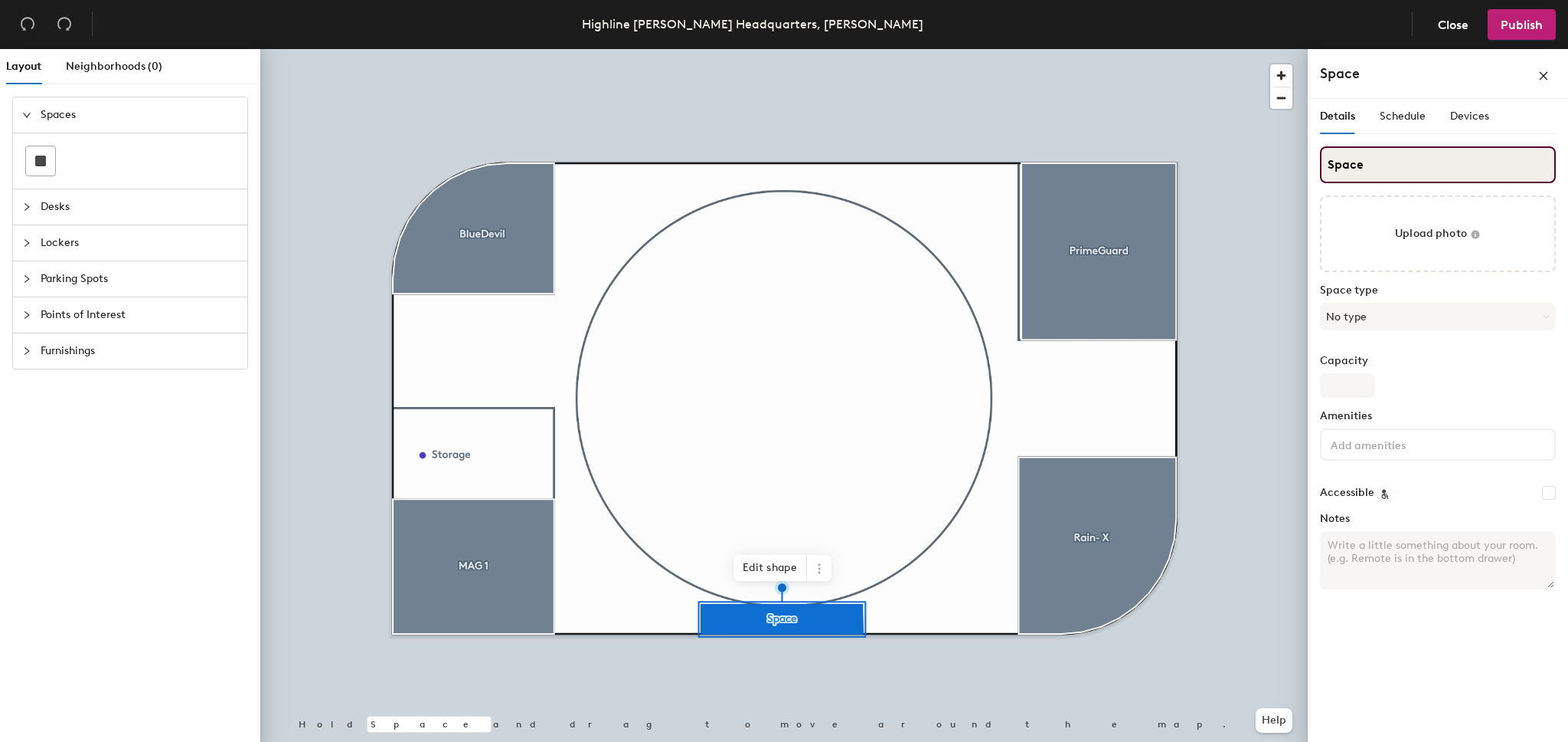
click at [1355, 159] on input "Space" at bounding box center [1438, 164] width 236 height 37
type input "Booth"
click at [1147, 49] on div at bounding box center [784, 49] width 1047 height 0
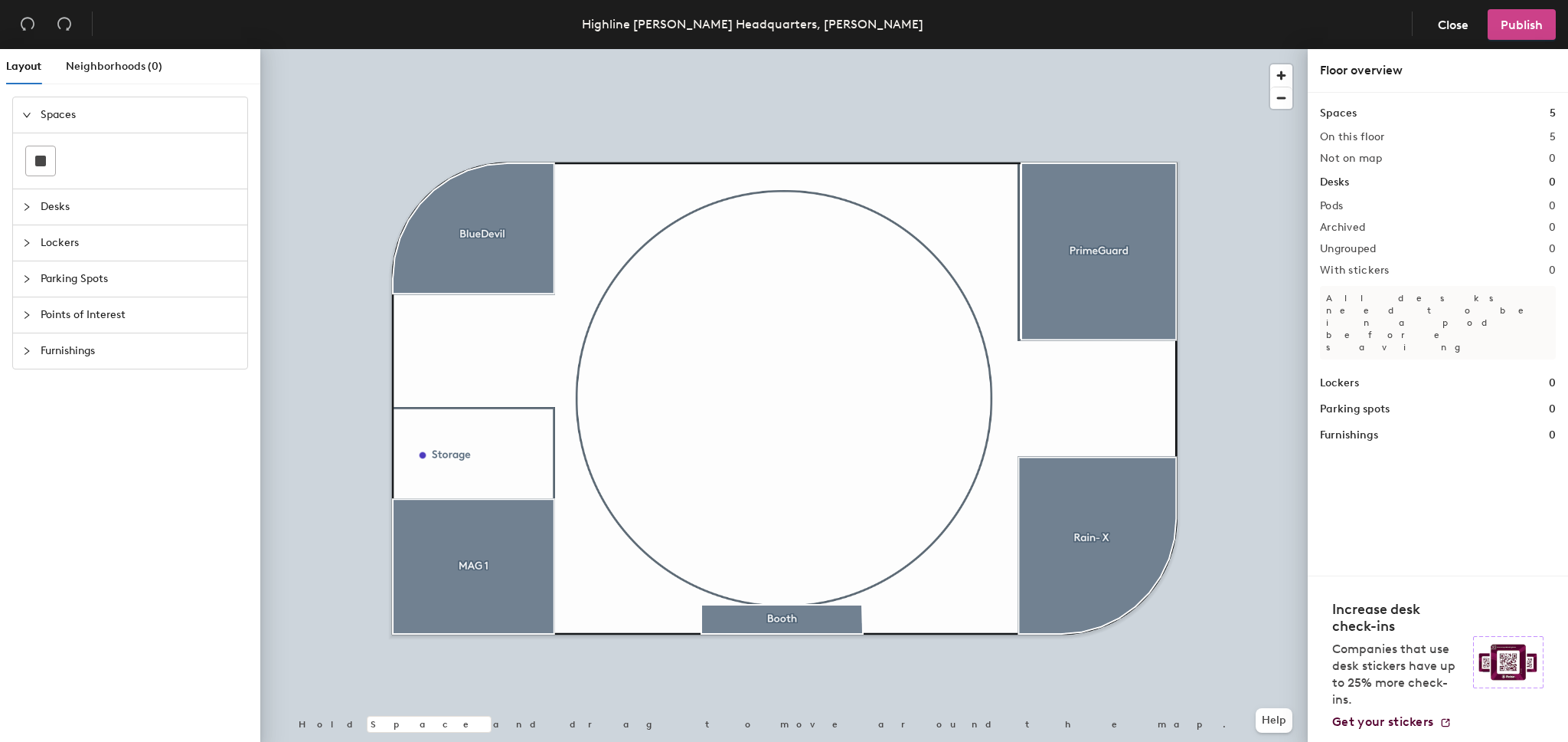
click at [1508, 19] on span "Publish" at bounding box center [1522, 25] width 42 height 15
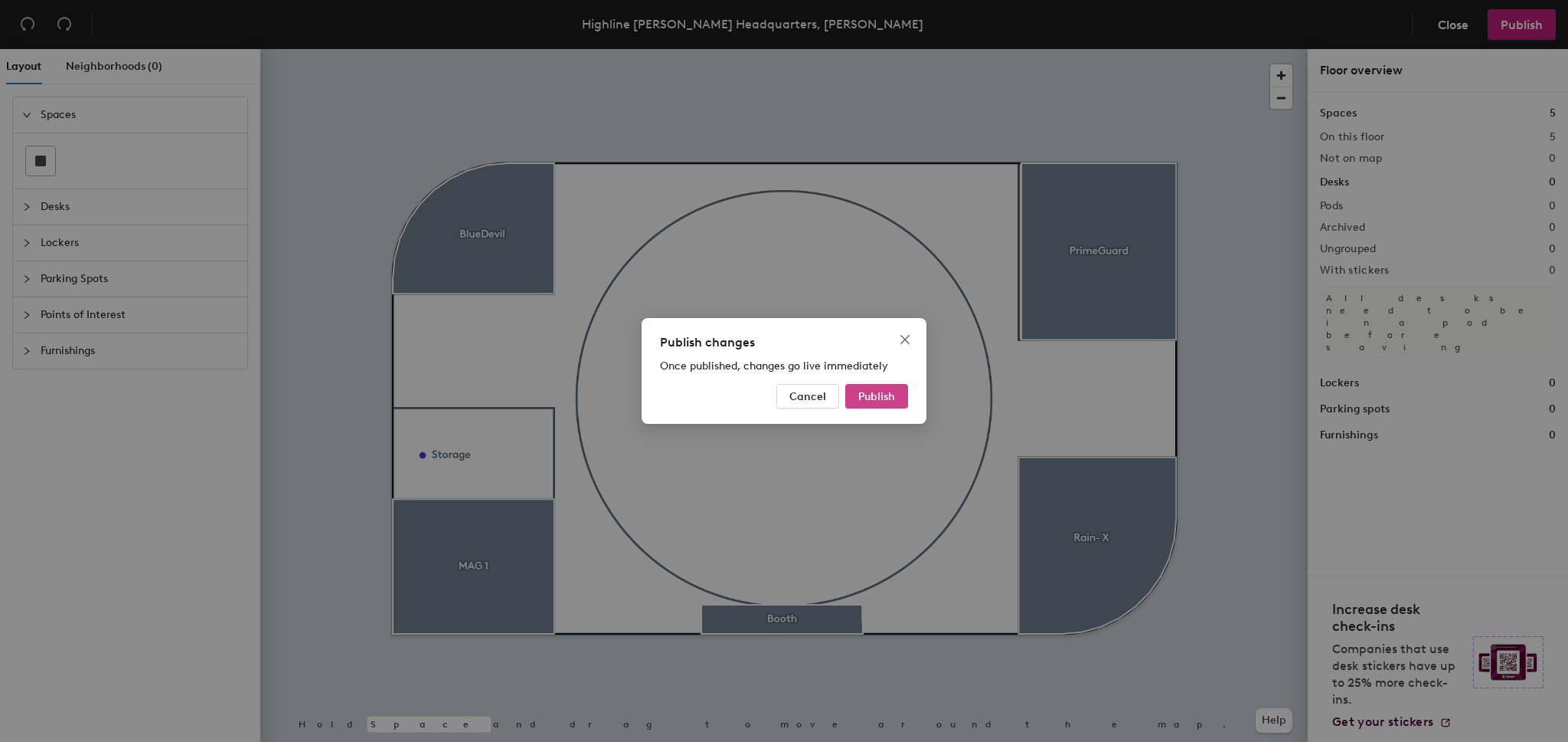
click at [873, 395] on span "Publish" at bounding box center [877, 396] width 37 height 13
